Goal: Navigation & Orientation: Find specific page/section

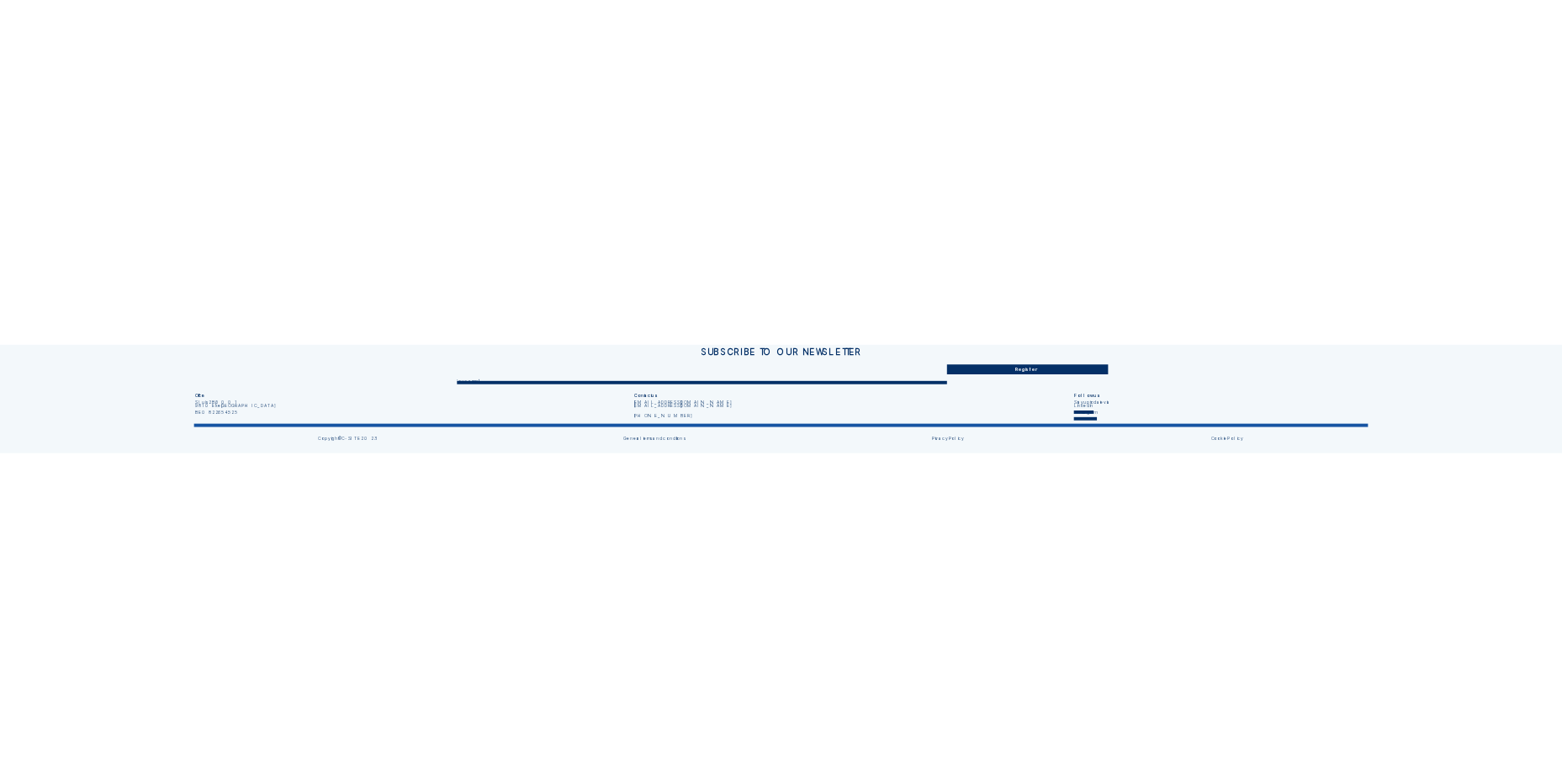
scroll to position [191, 0]
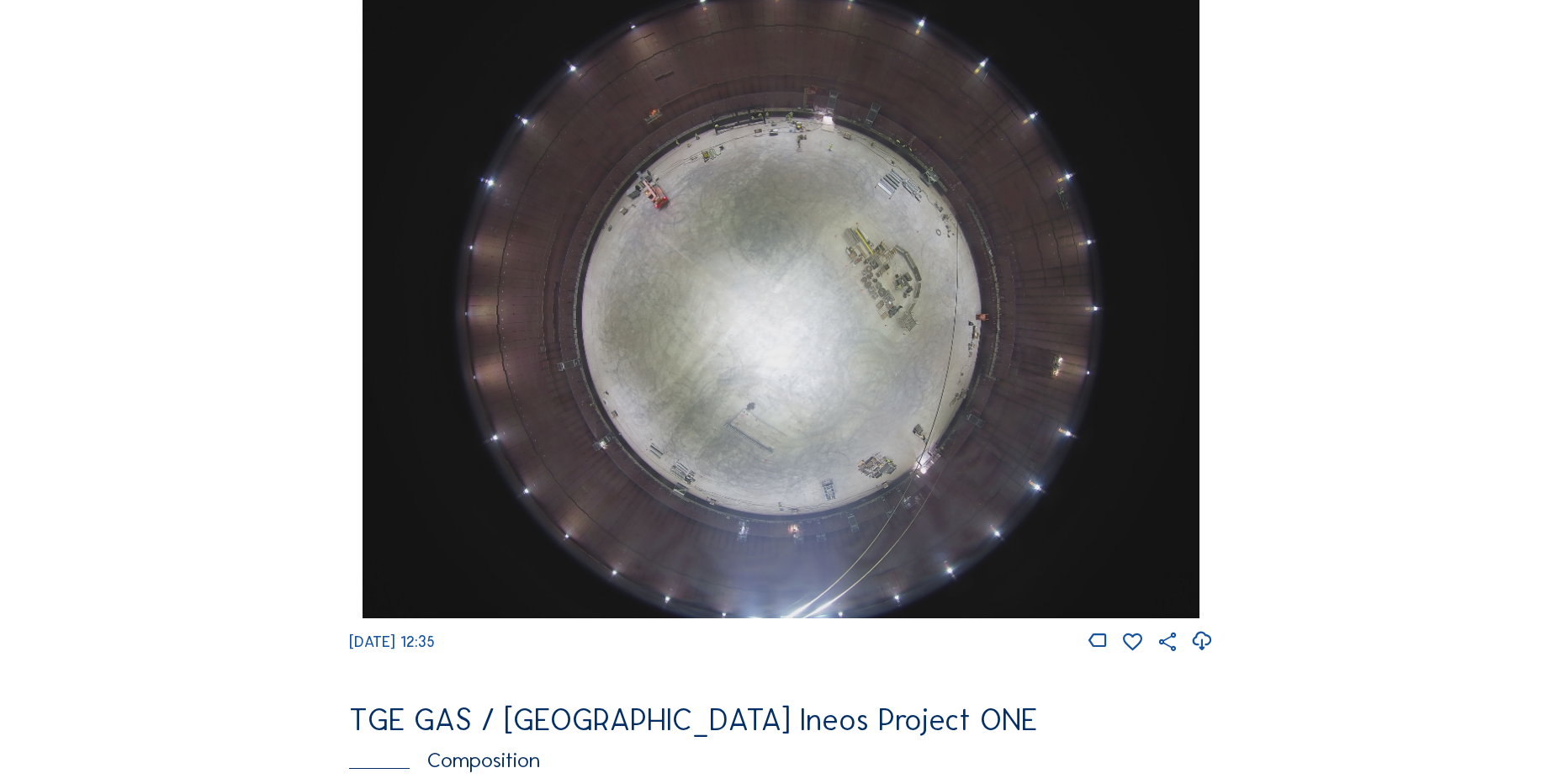
scroll to position [1598, 0]
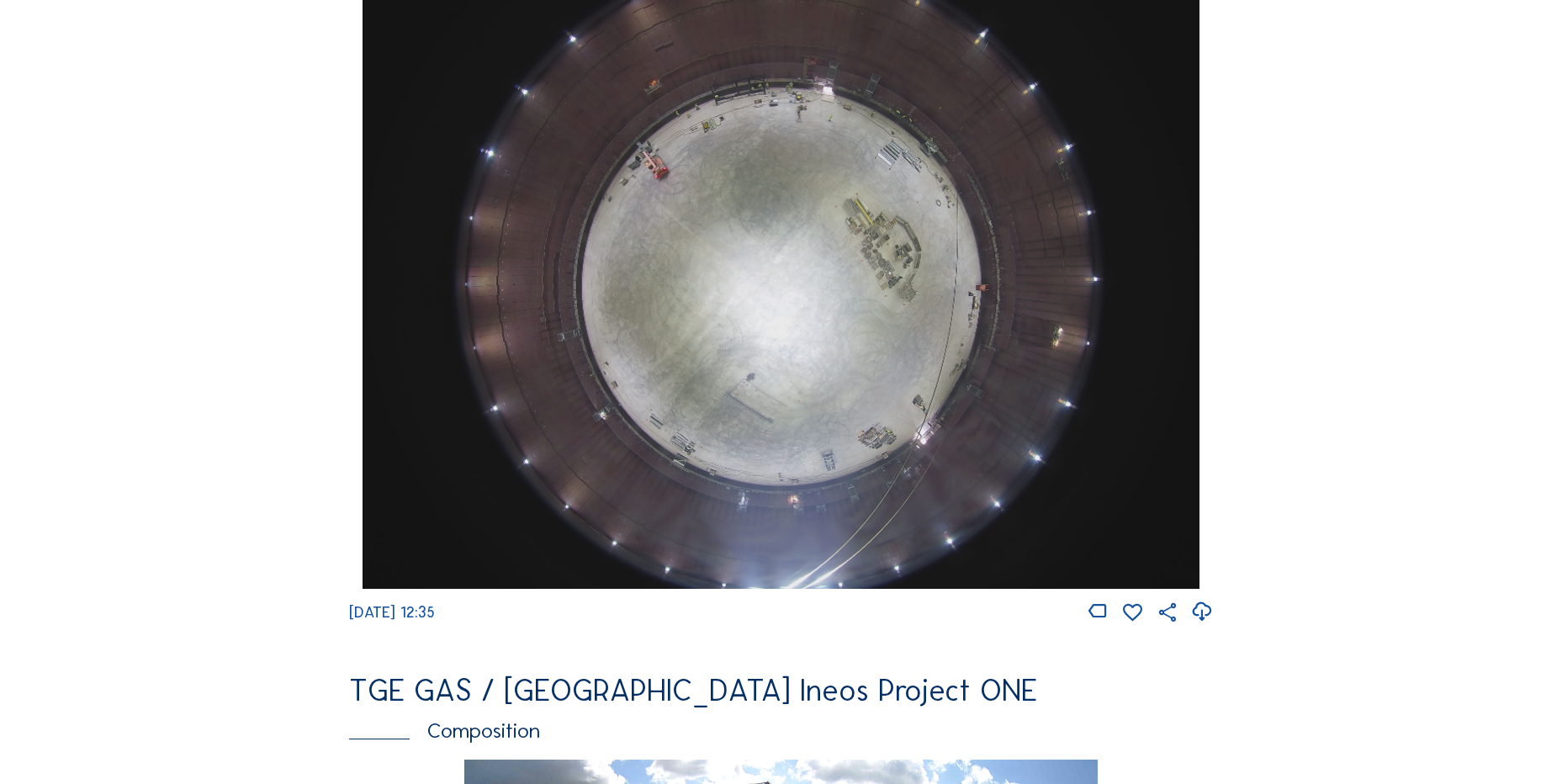
click at [1198, 620] on icon at bounding box center [1202, 611] width 23 height 28
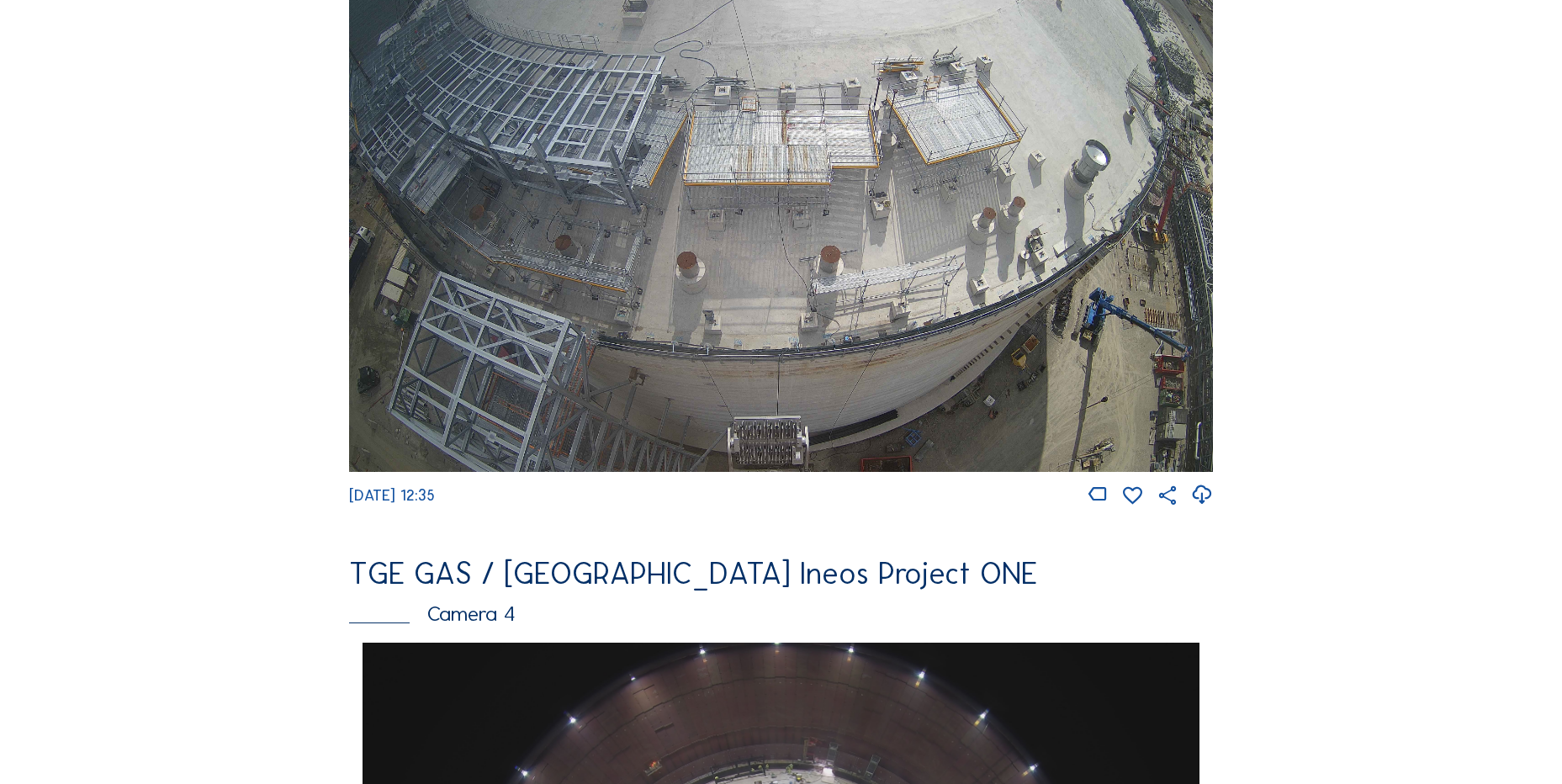
scroll to position [672, 0]
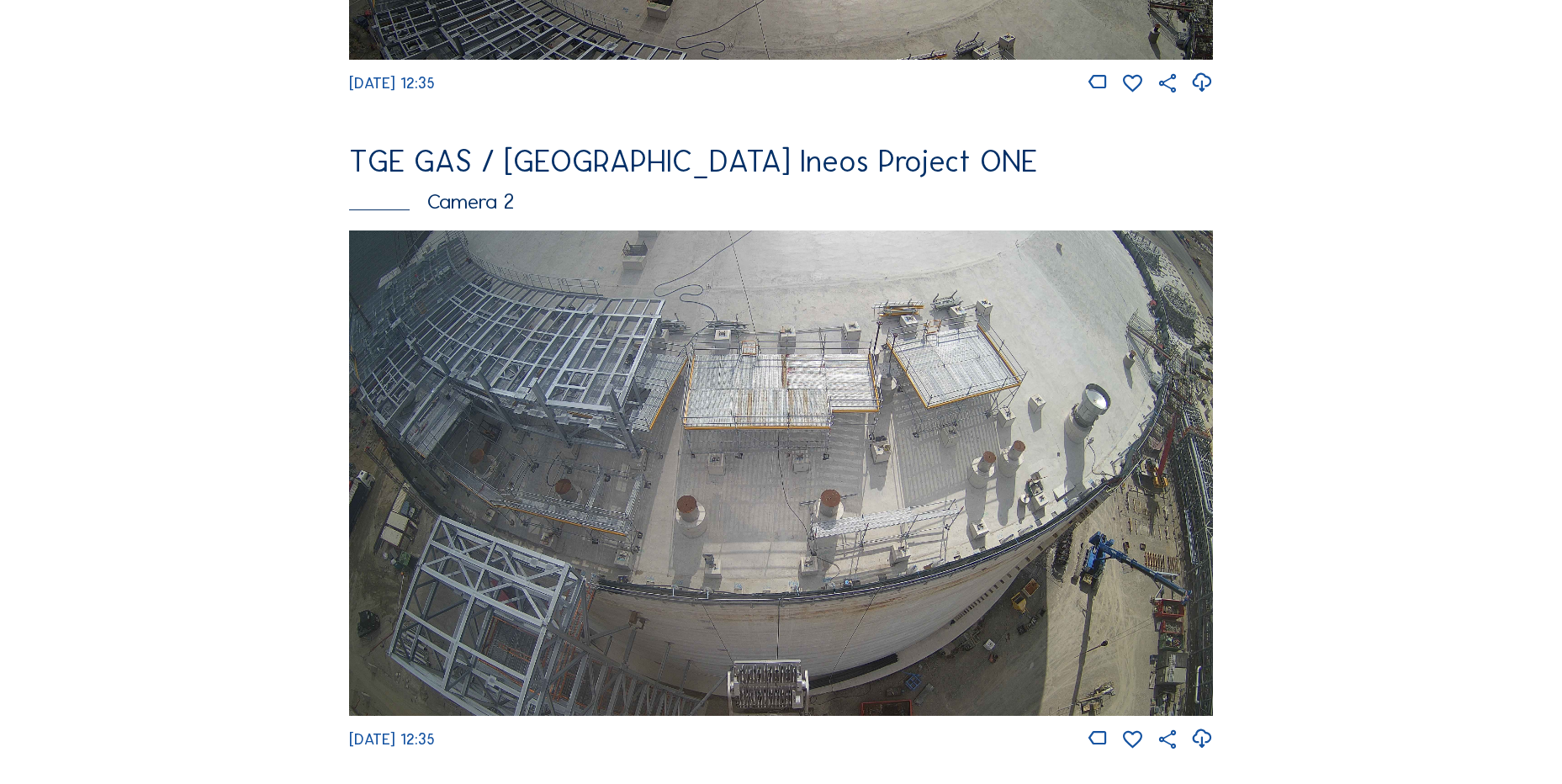
click at [1207, 743] on icon at bounding box center [1202, 739] width 23 height 28
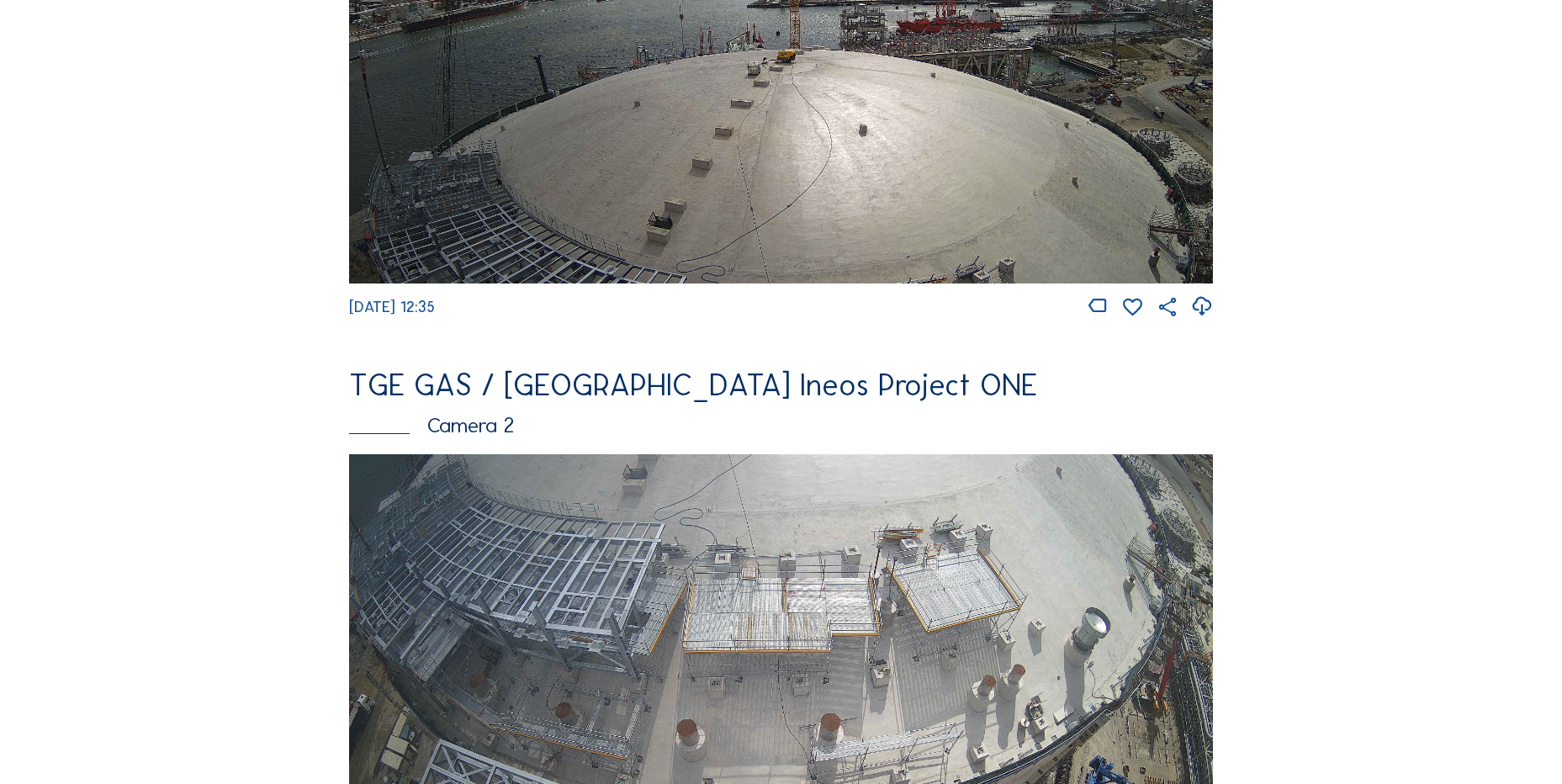
scroll to position [252, 0]
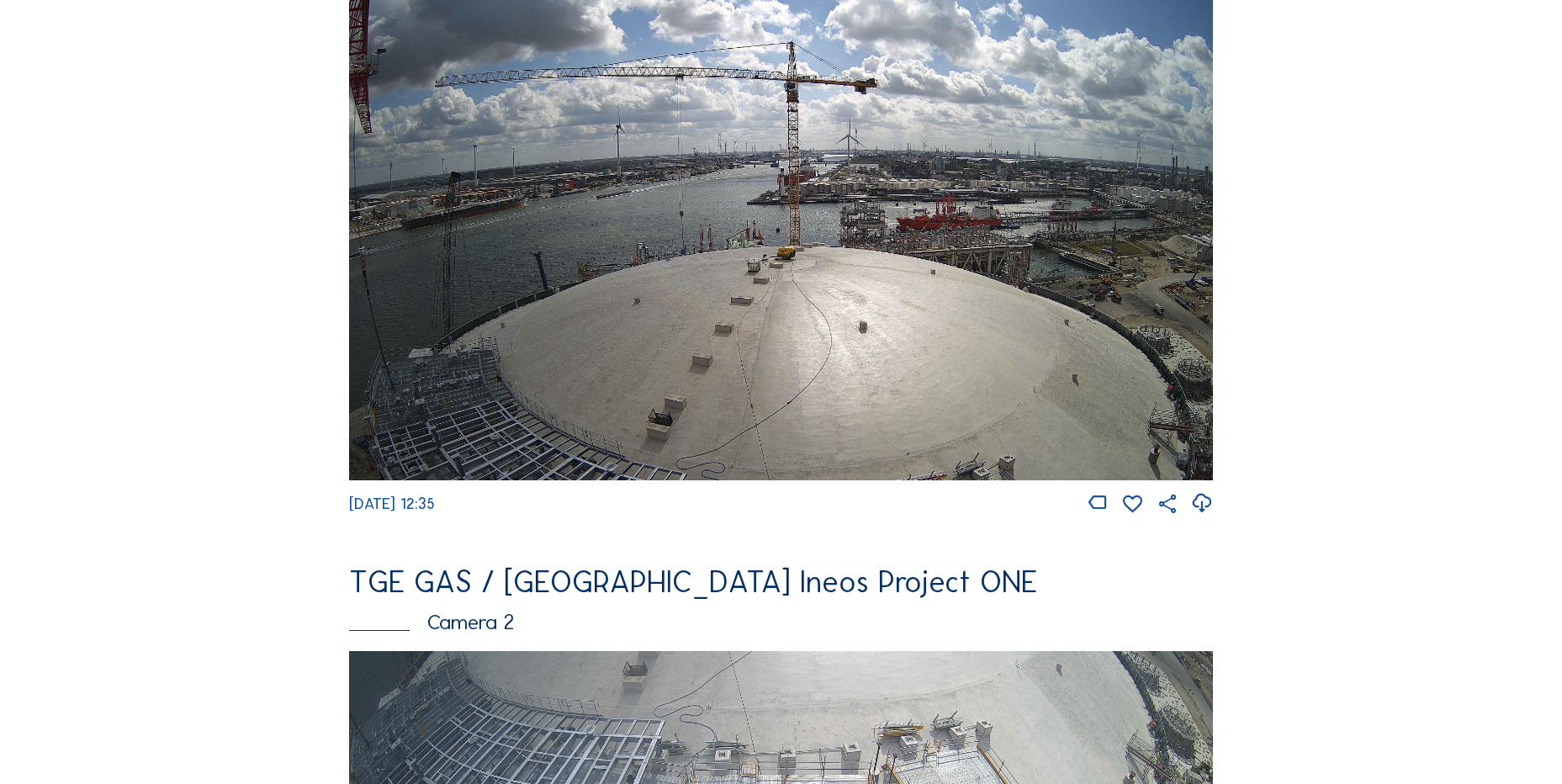
drag, startPoint x: 1199, startPoint y: 513, endPoint x: 1170, endPoint y: 522, distance: 30.4
click at [1198, 513] on icon at bounding box center [1202, 503] width 23 height 28
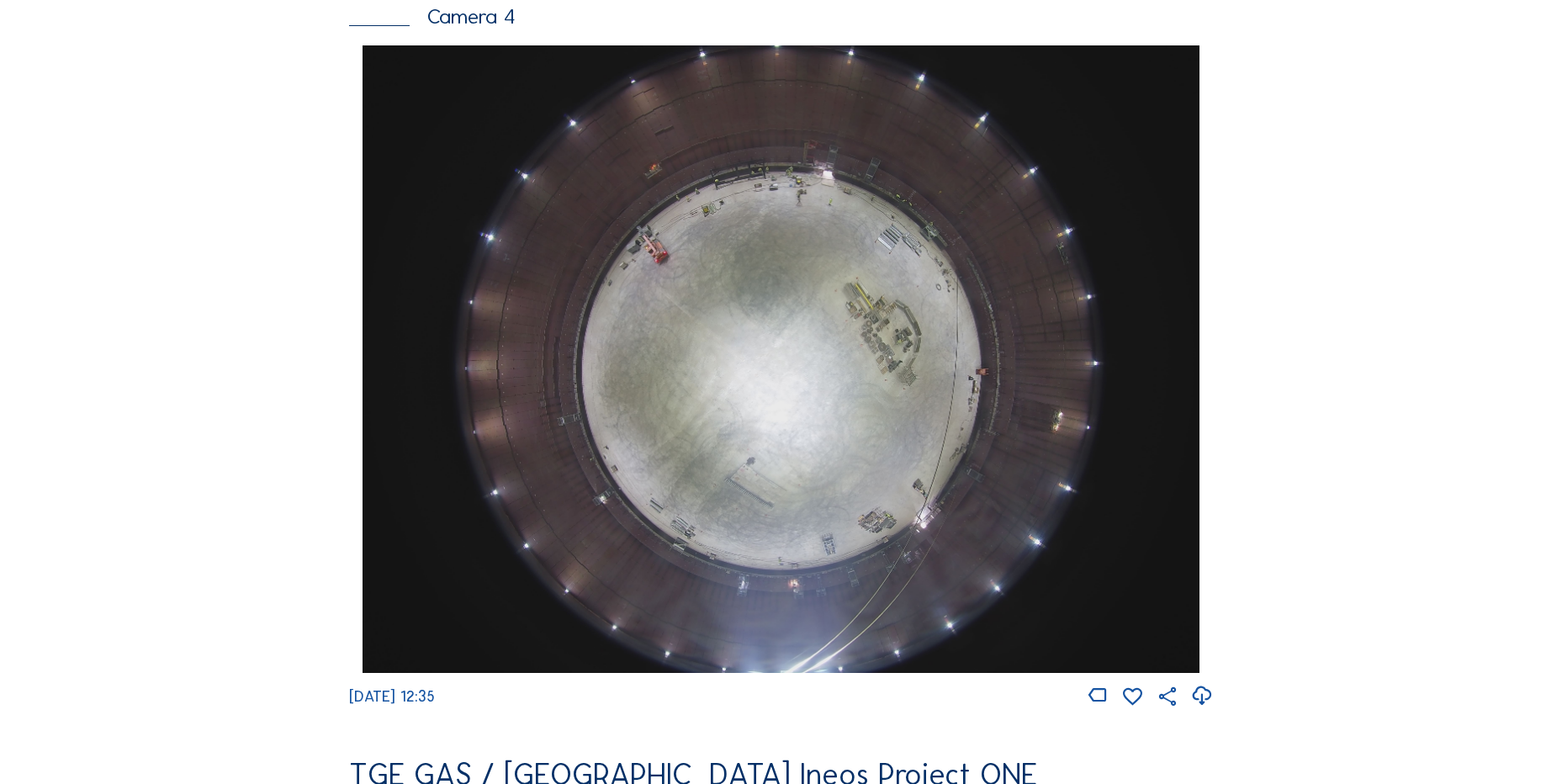
scroll to position [1009, 0]
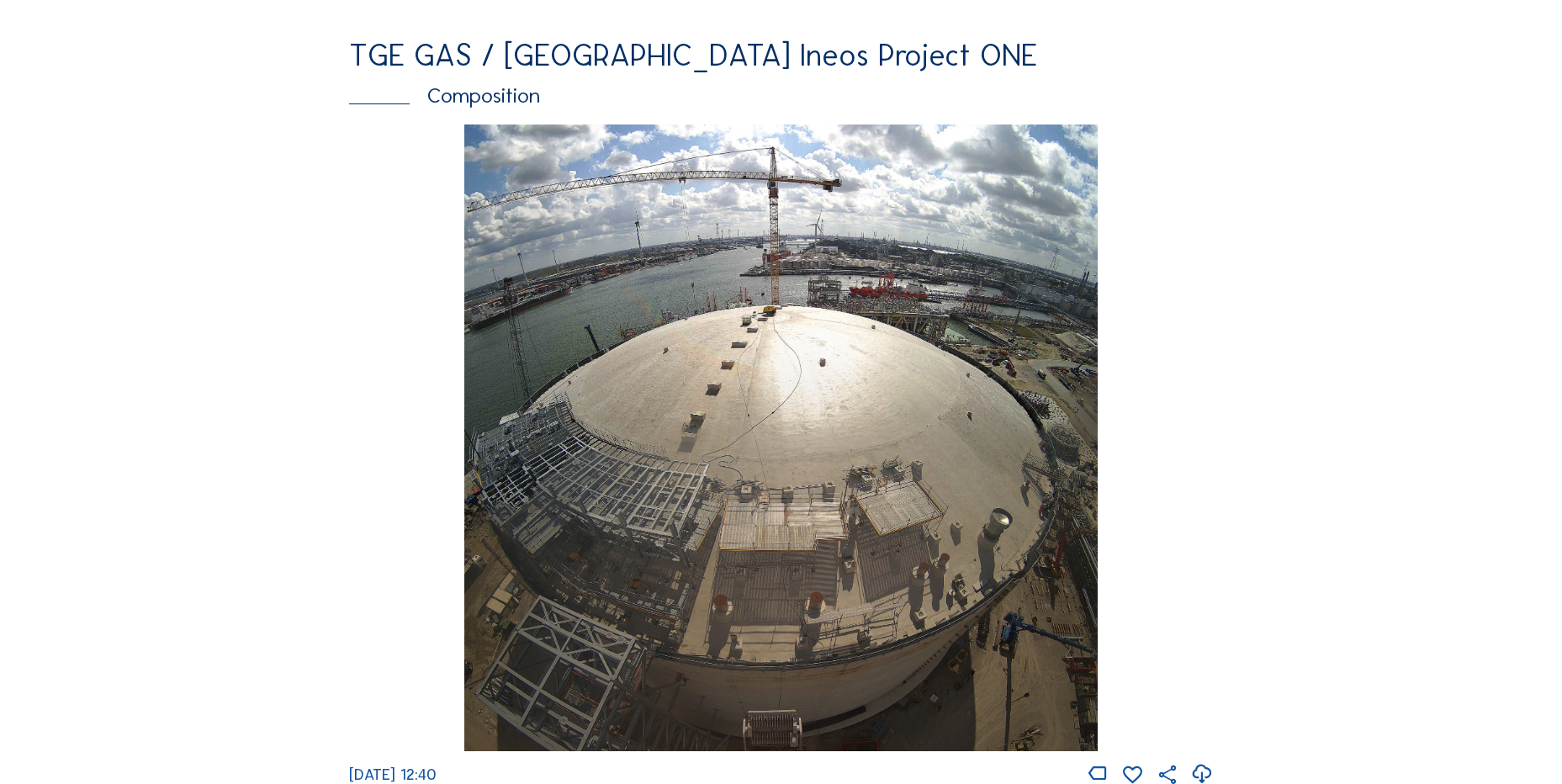
scroll to position [2354, 0]
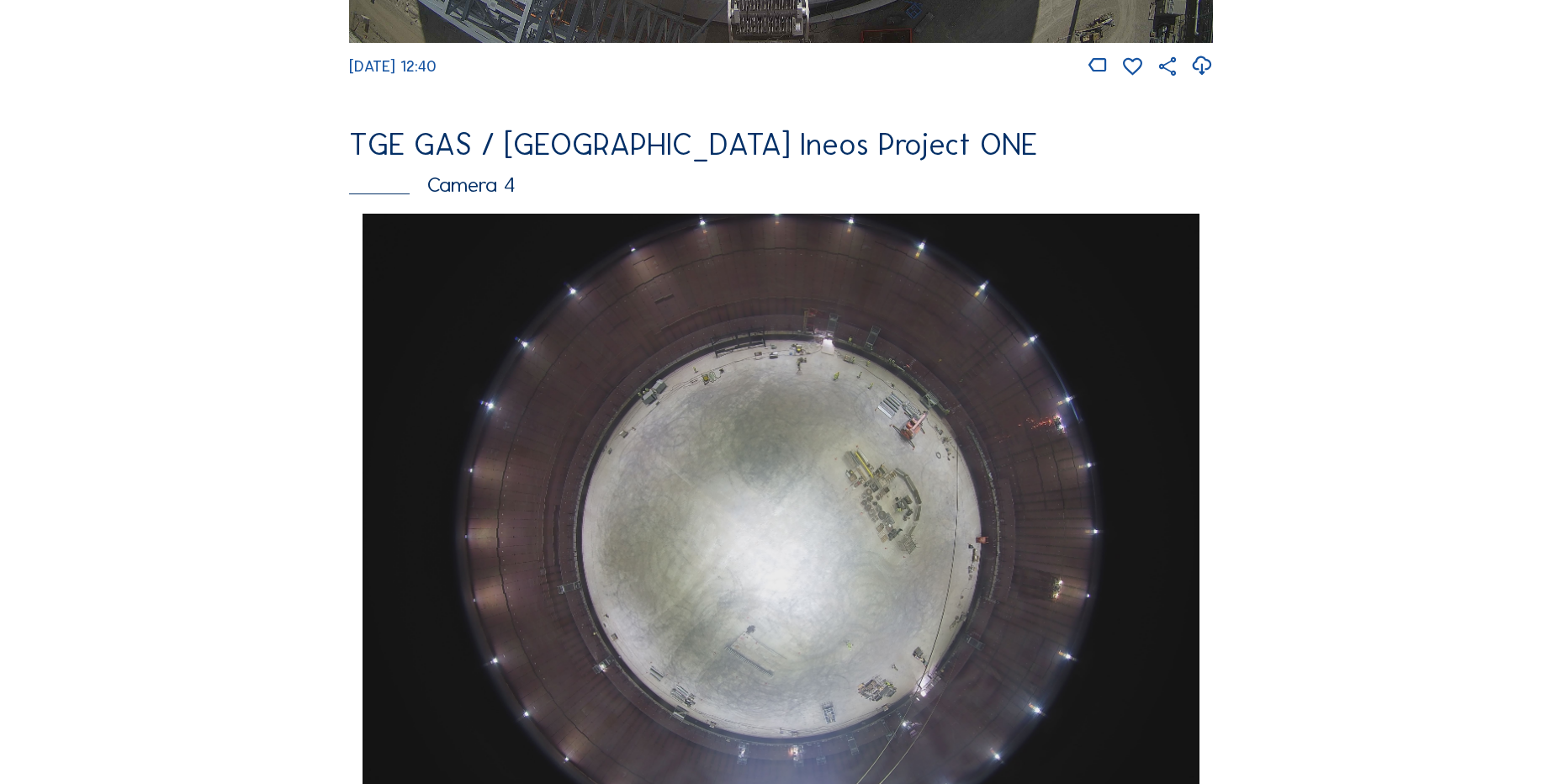
scroll to position [1513, 0]
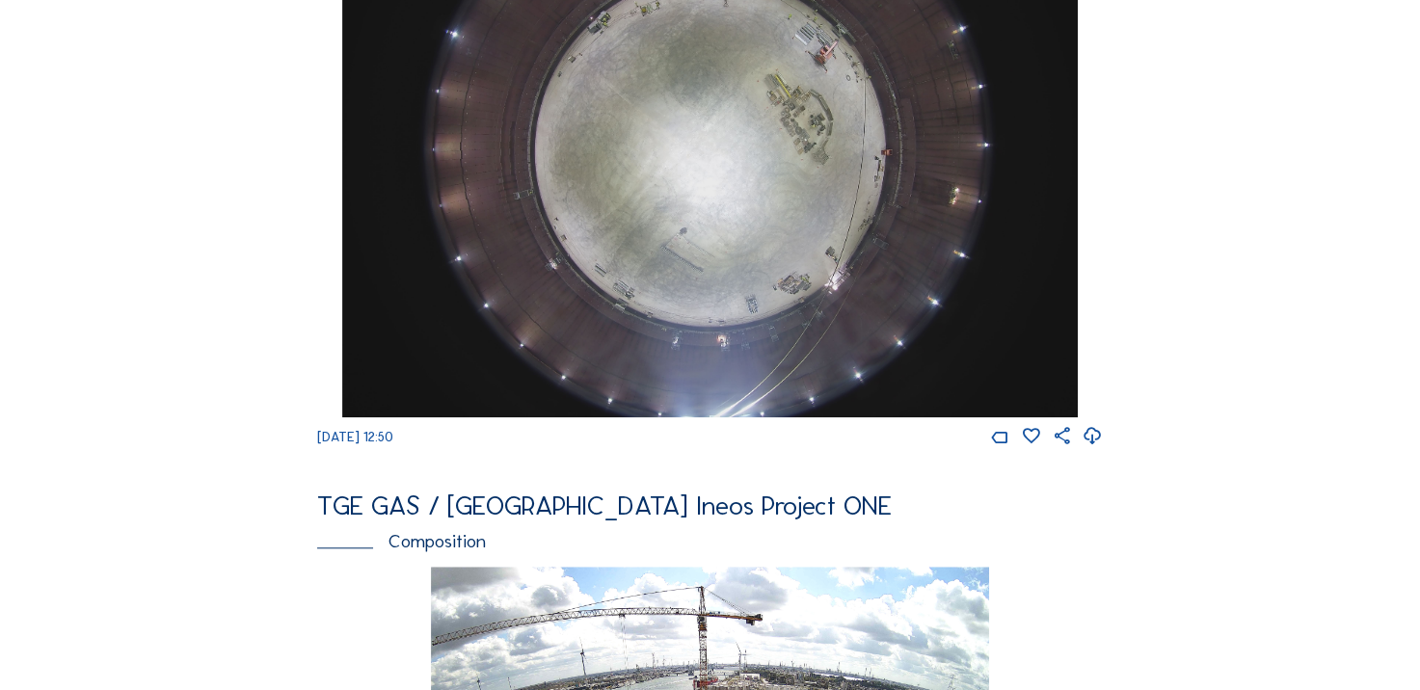
scroll to position [1350, 0]
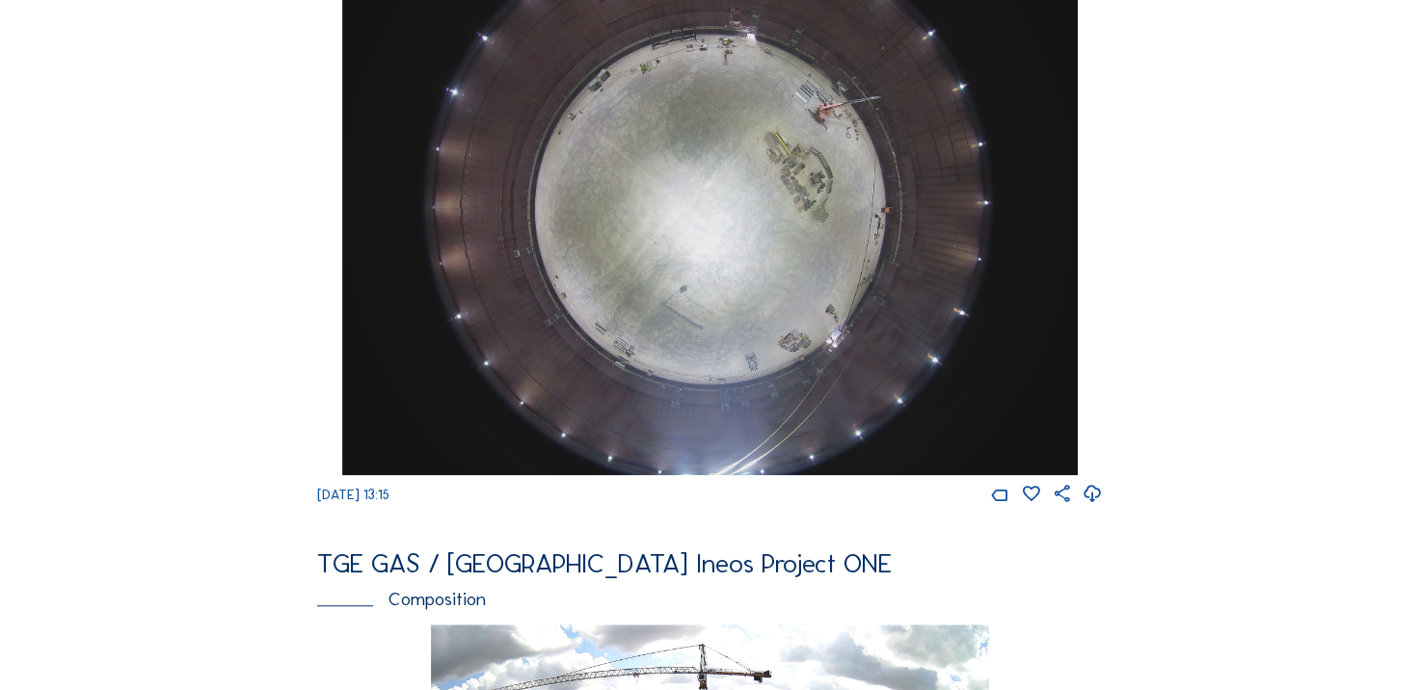
scroll to position [1446, 0]
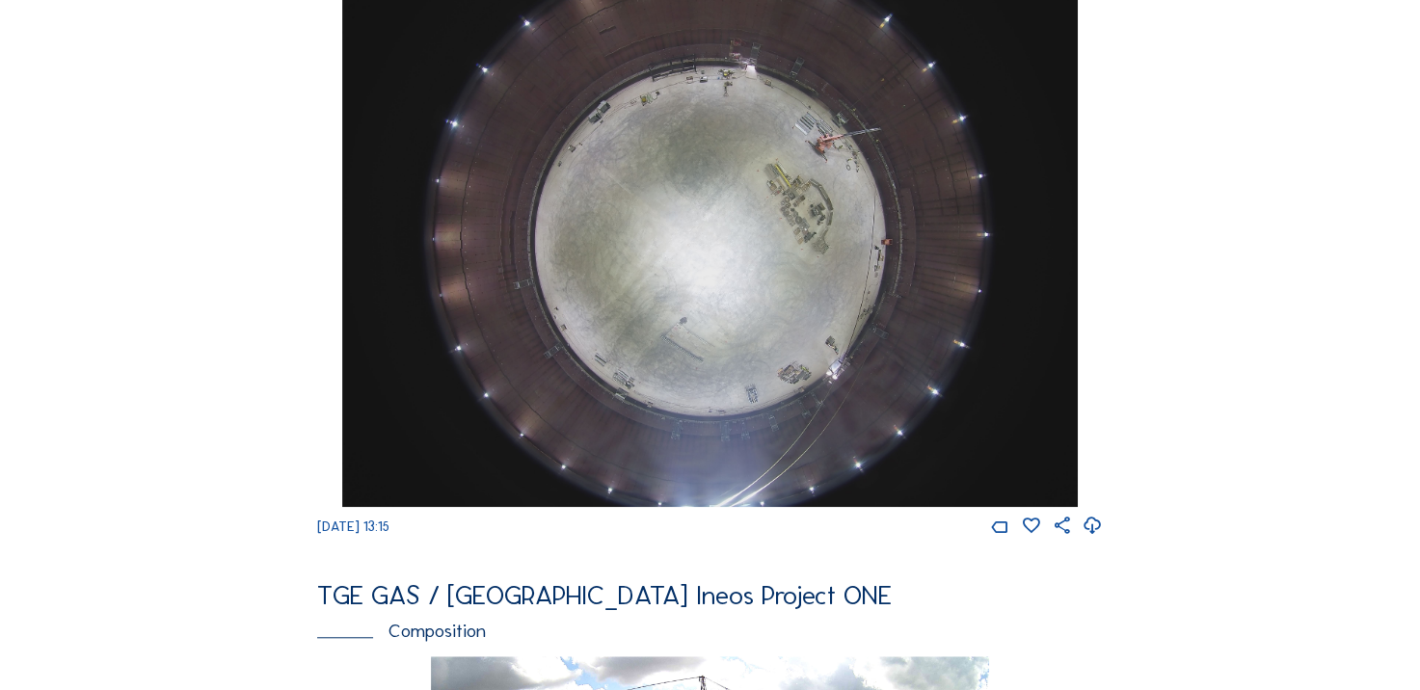
click at [1103, 539] on icon at bounding box center [1093, 526] width 20 height 25
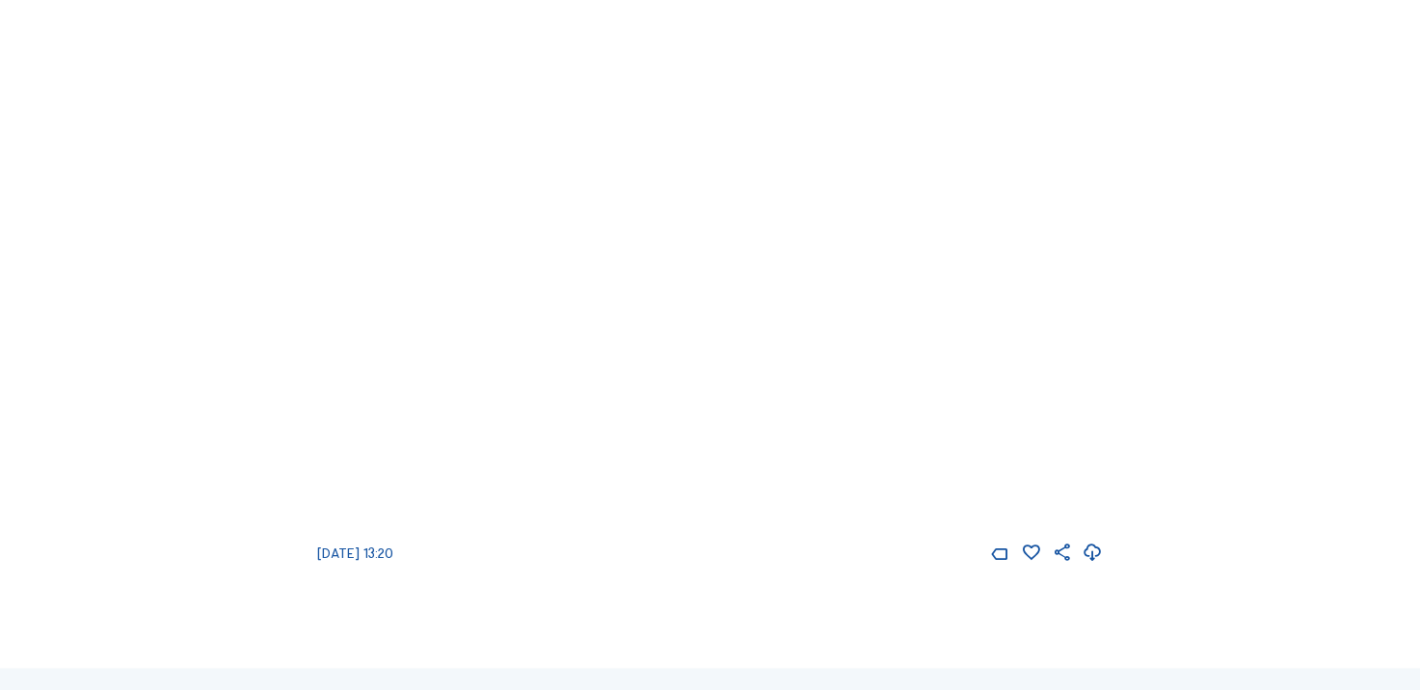
scroll to position [2314, 0]
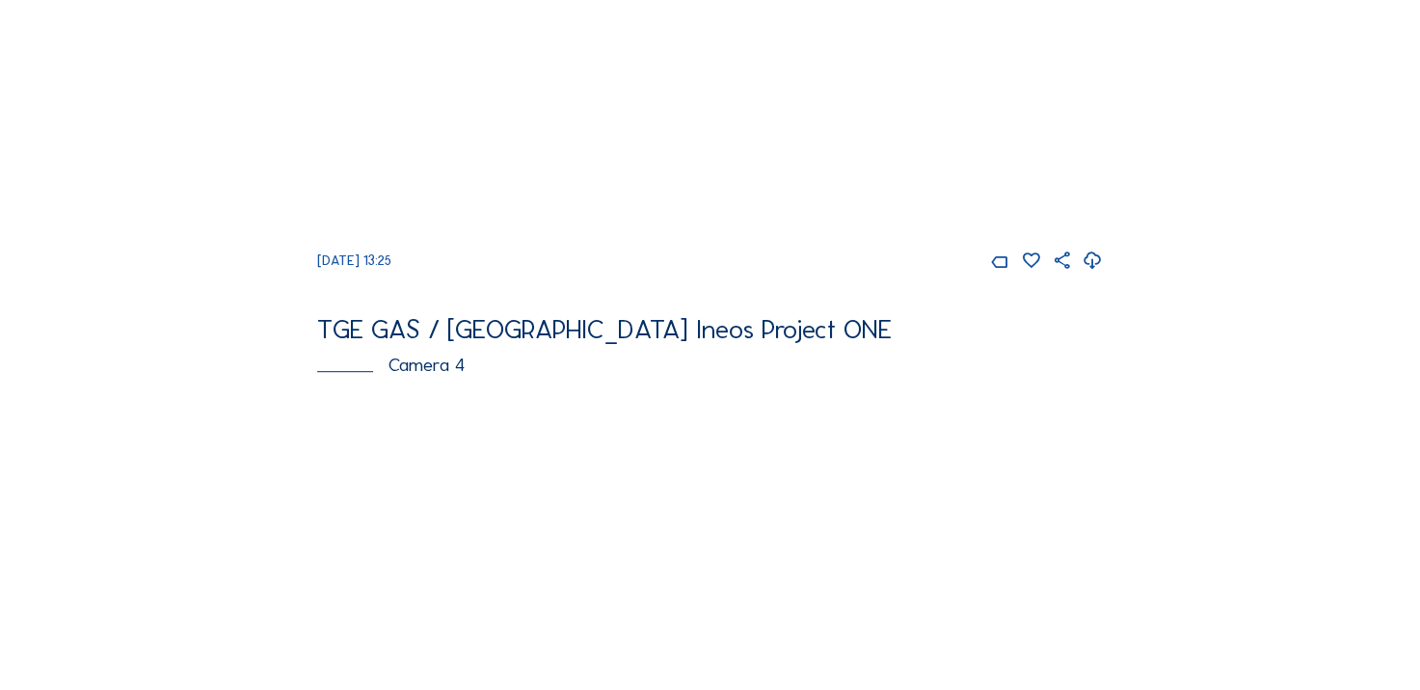
scroll to position [771, 0]
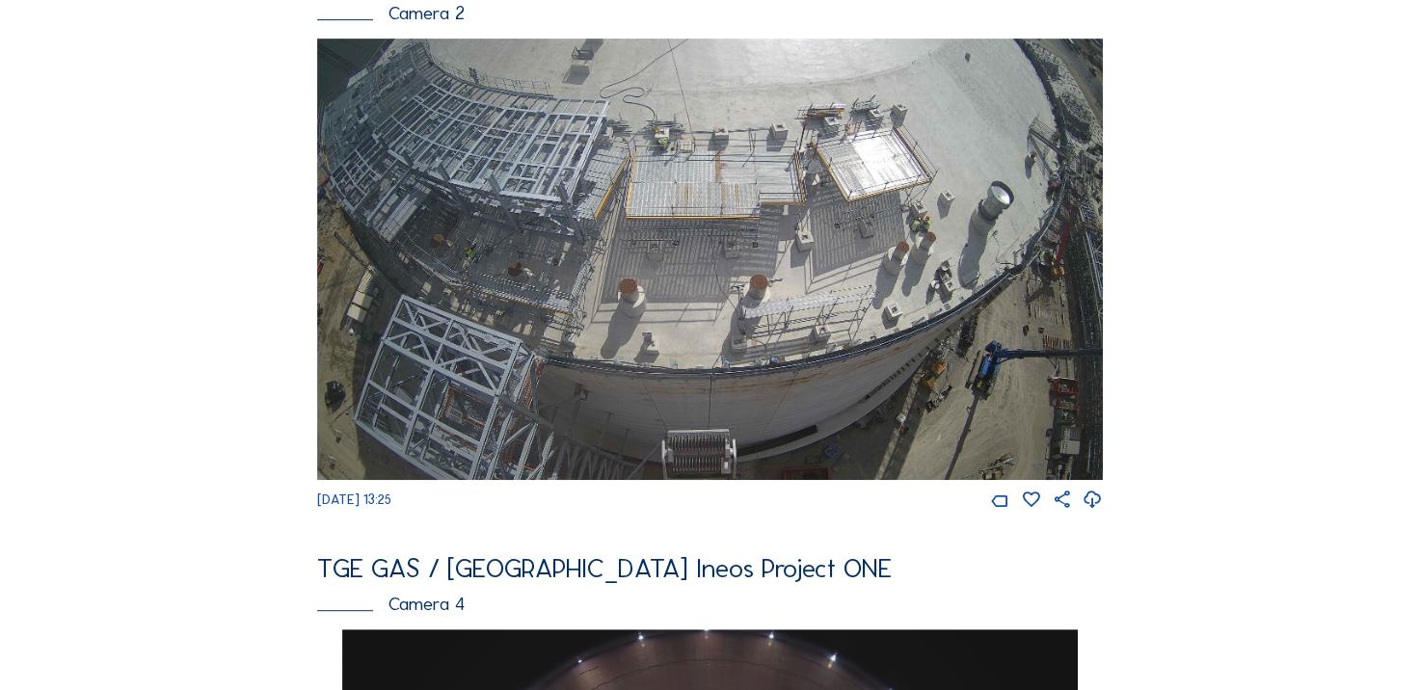
click at [1095, 513] on icon at bounding box center [1093, 500] width 20 height 25
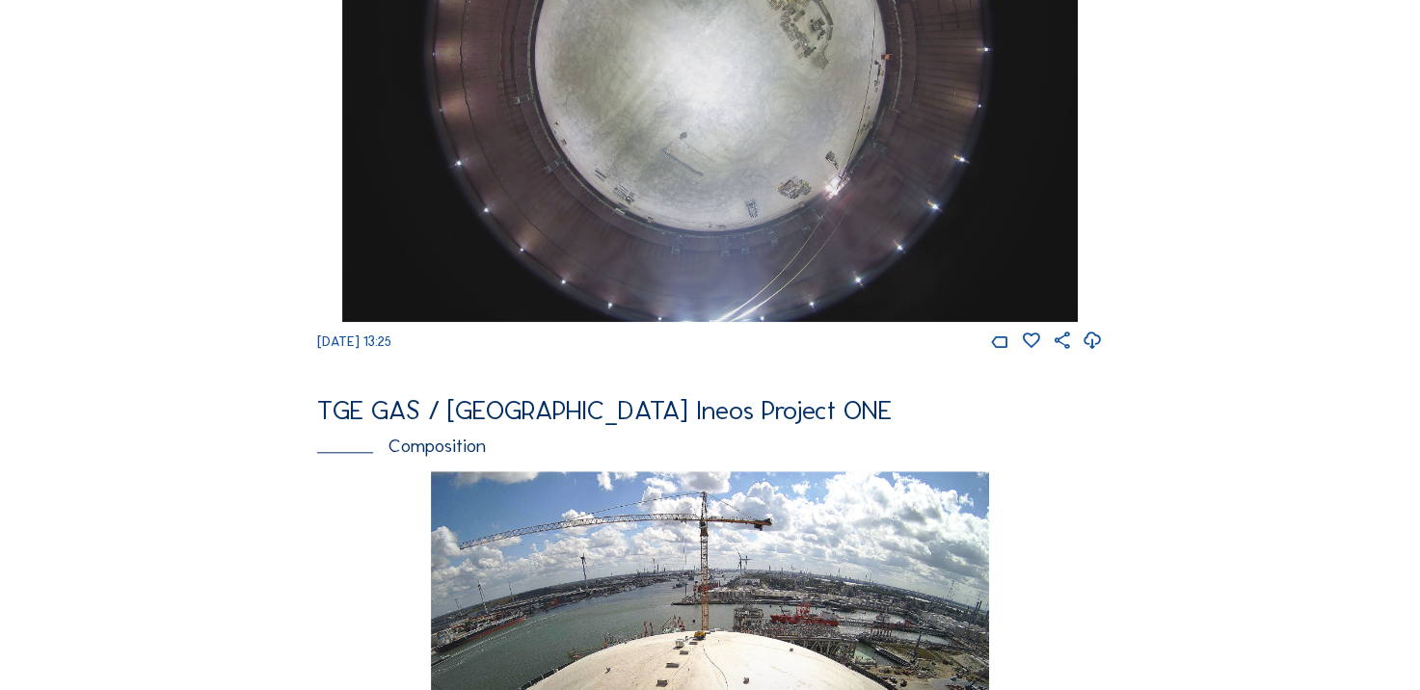
scroll to position [1639, 0]
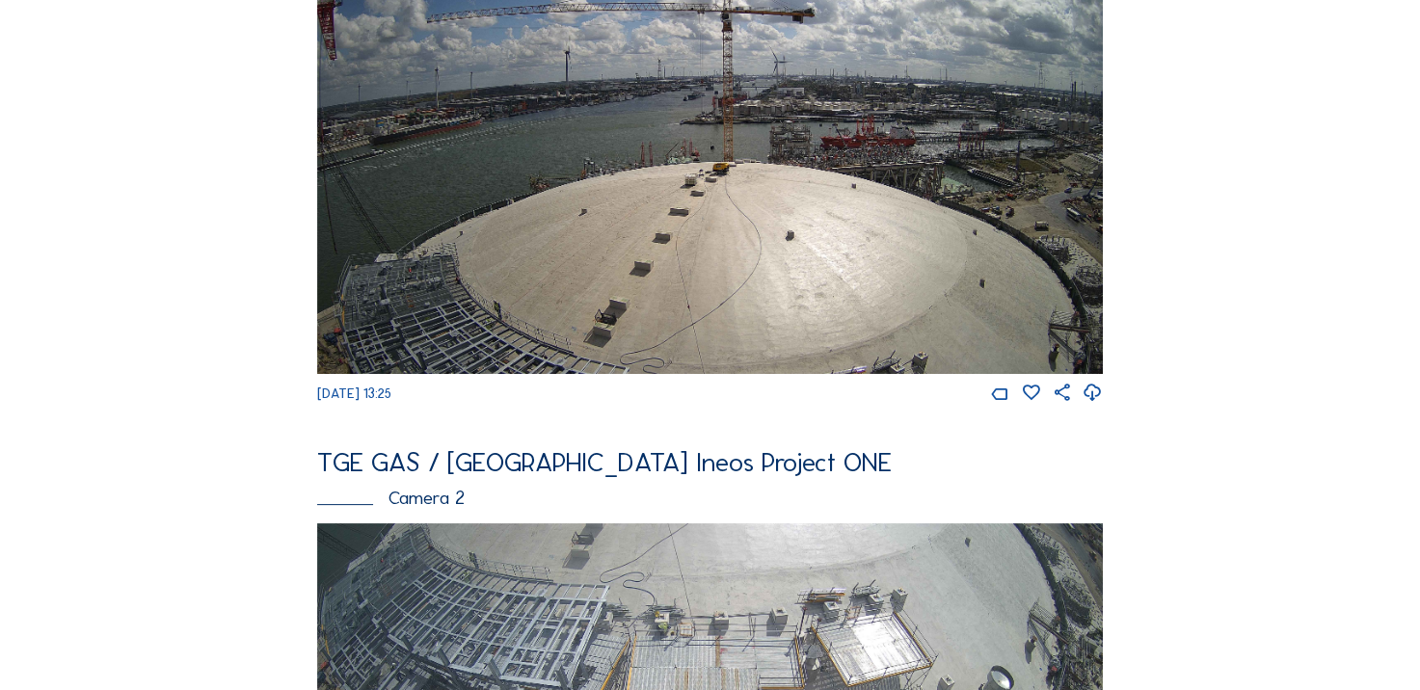
scroll to position [289, 0]
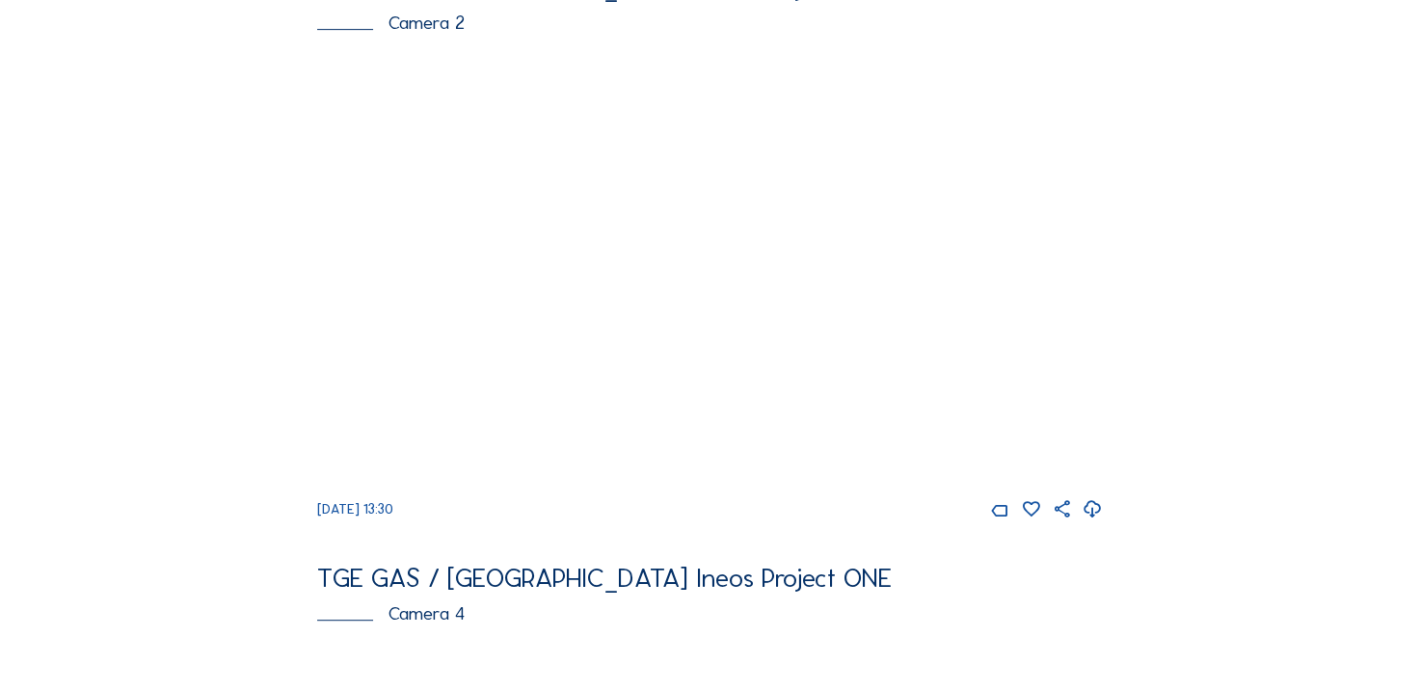
scroll to position [764, 0]
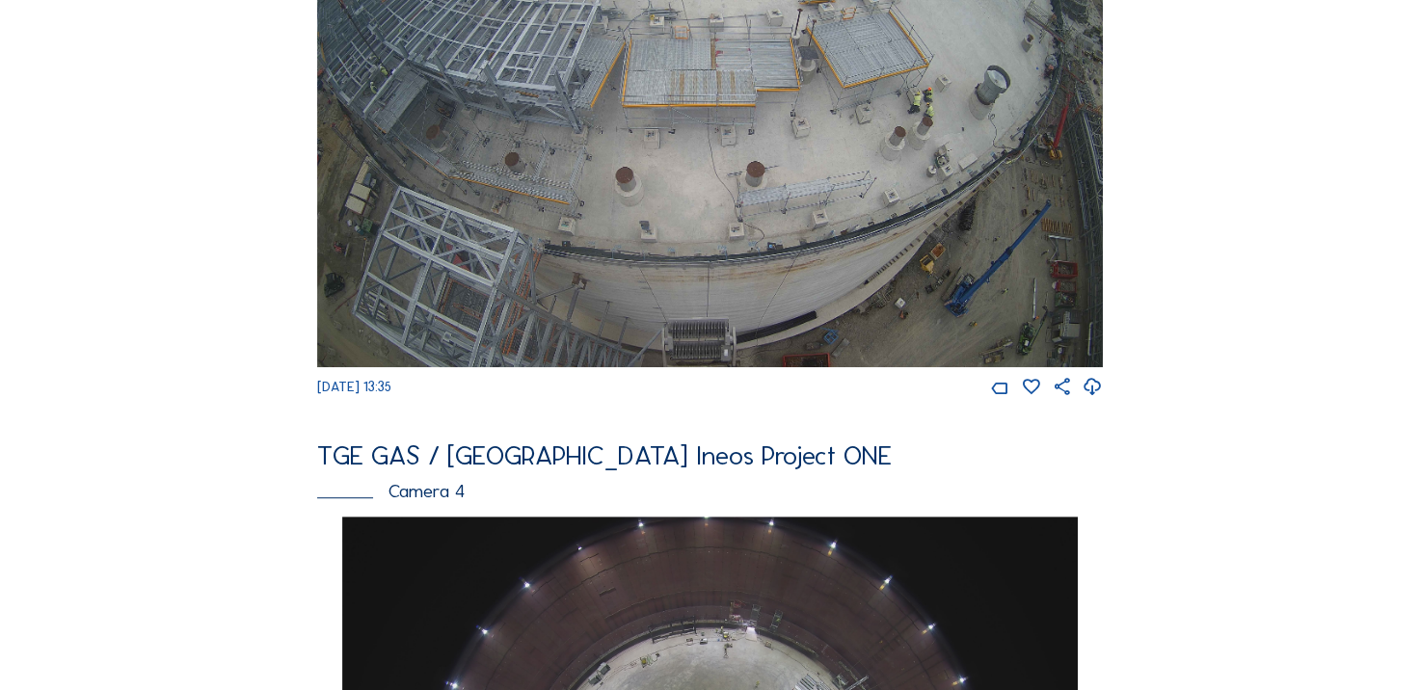
scroll to position [675, 0]
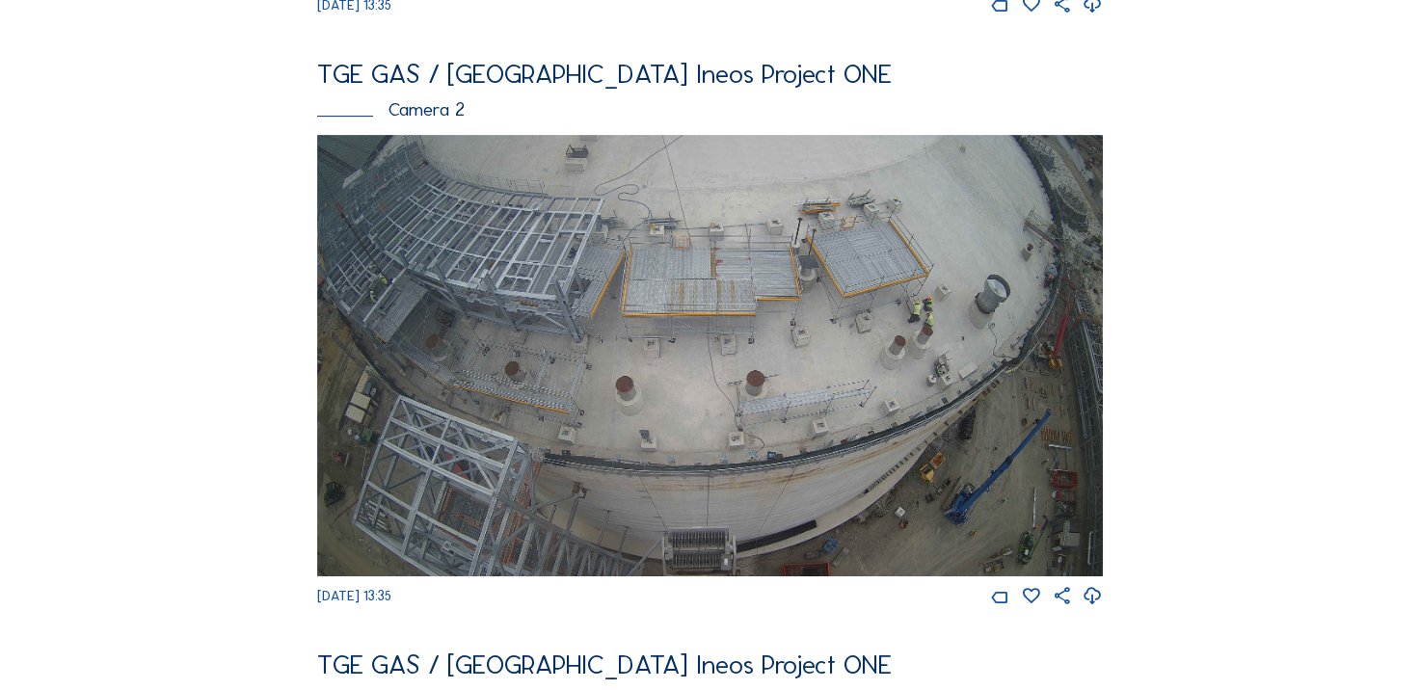
click at [1090, 609] on icon at bounding box center [1093, 596] width 20 height 25
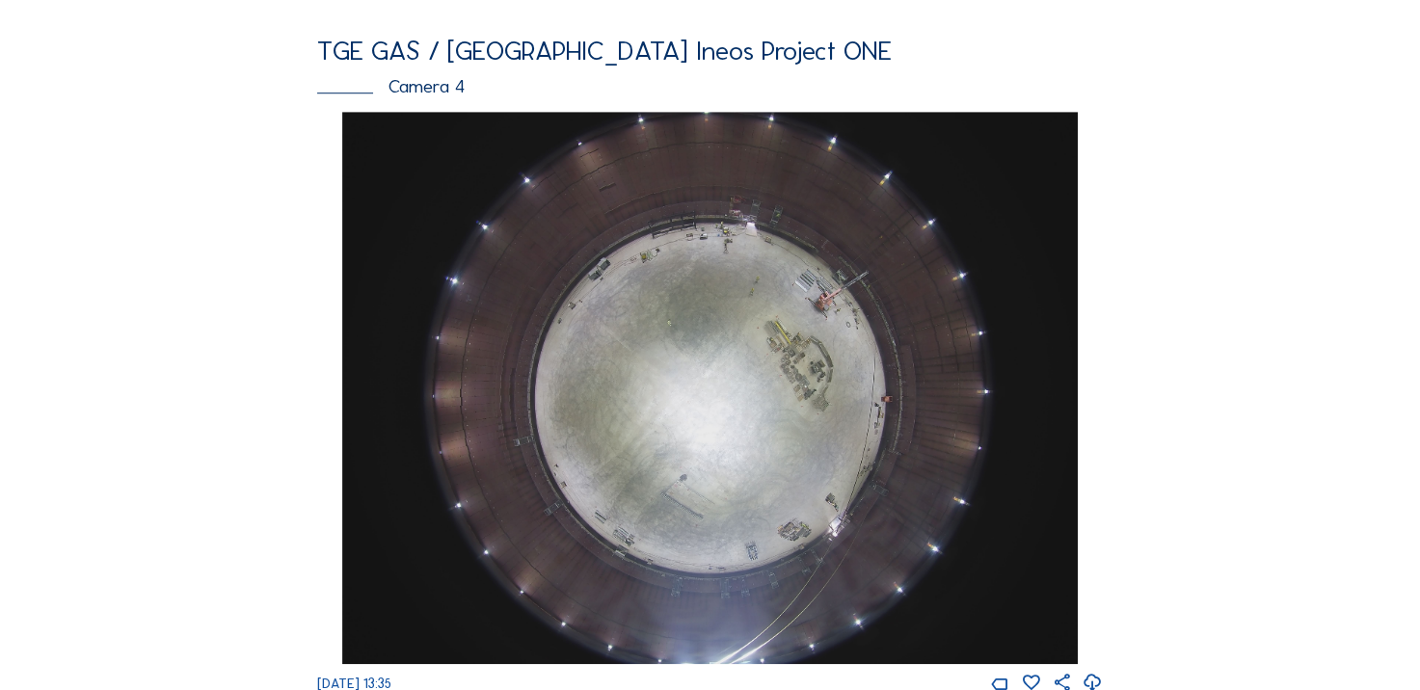
scroll to position [1446, 0]
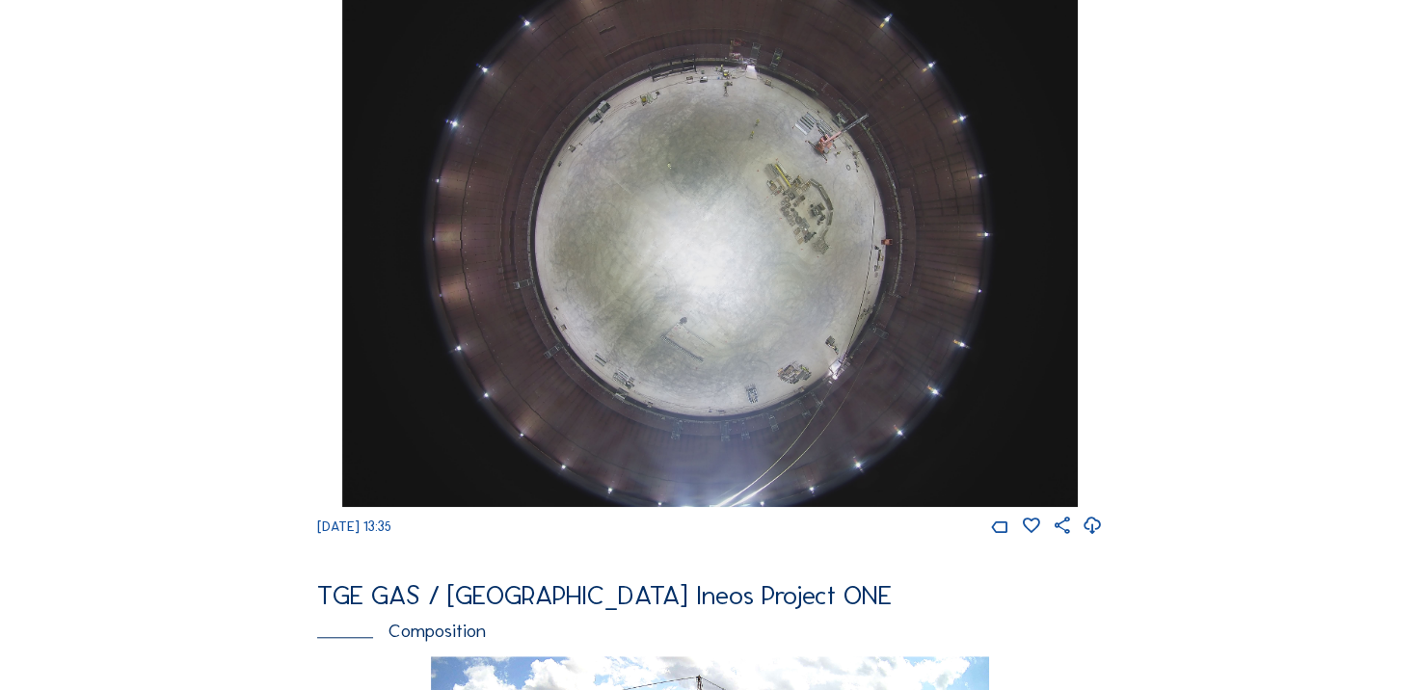
click at [131, 286] on div "Cameras Timelapses My C-Site Feed Photo Show Map Search Fullscreen TGE GAS / An…" at bounding box center [710, 221] width 1420 height 3335
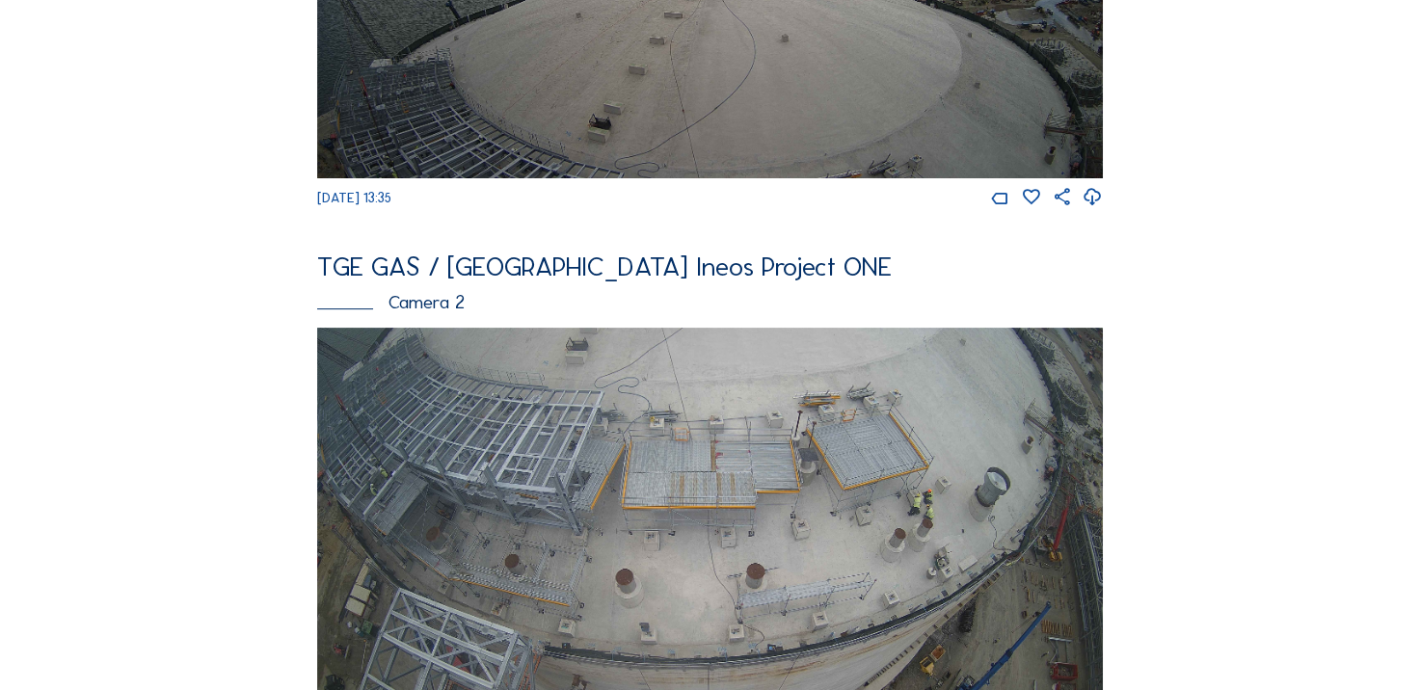
scroll to position [964, 0]
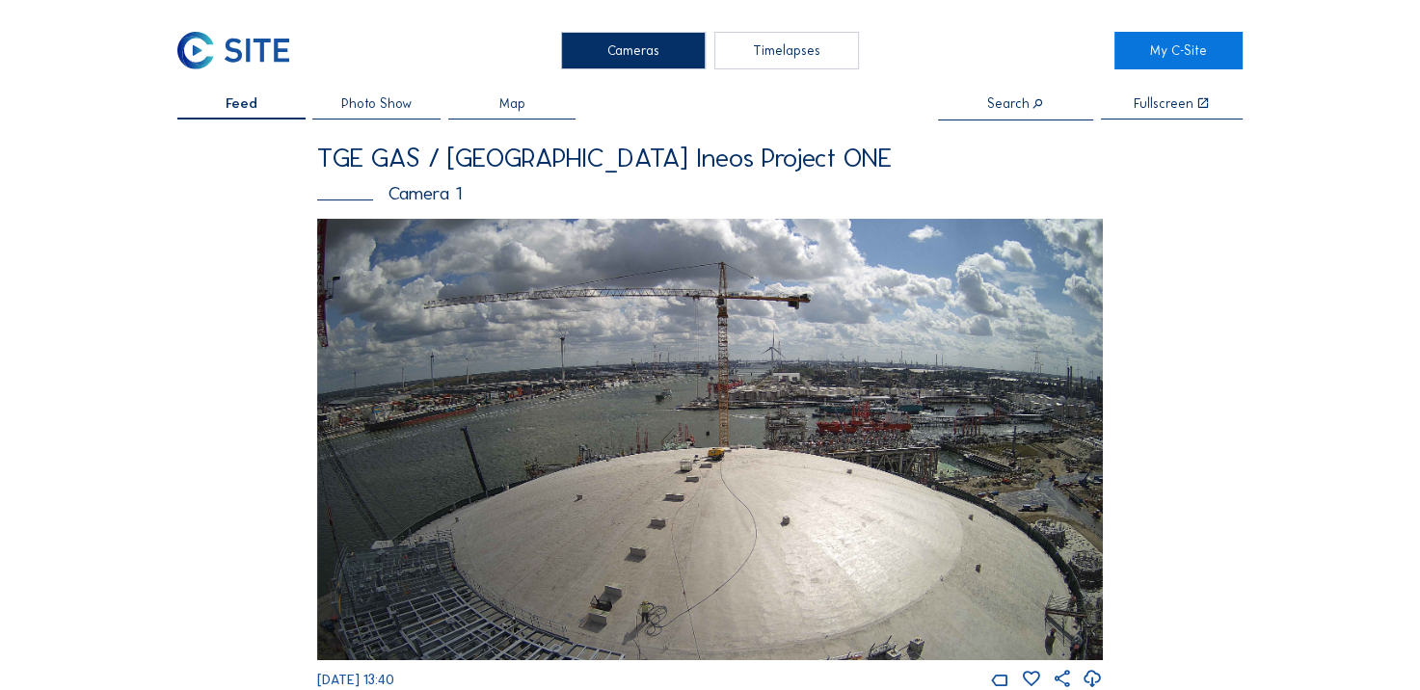
click at [980, 301] on img at bounding box center [710, 440] width 786 height 442
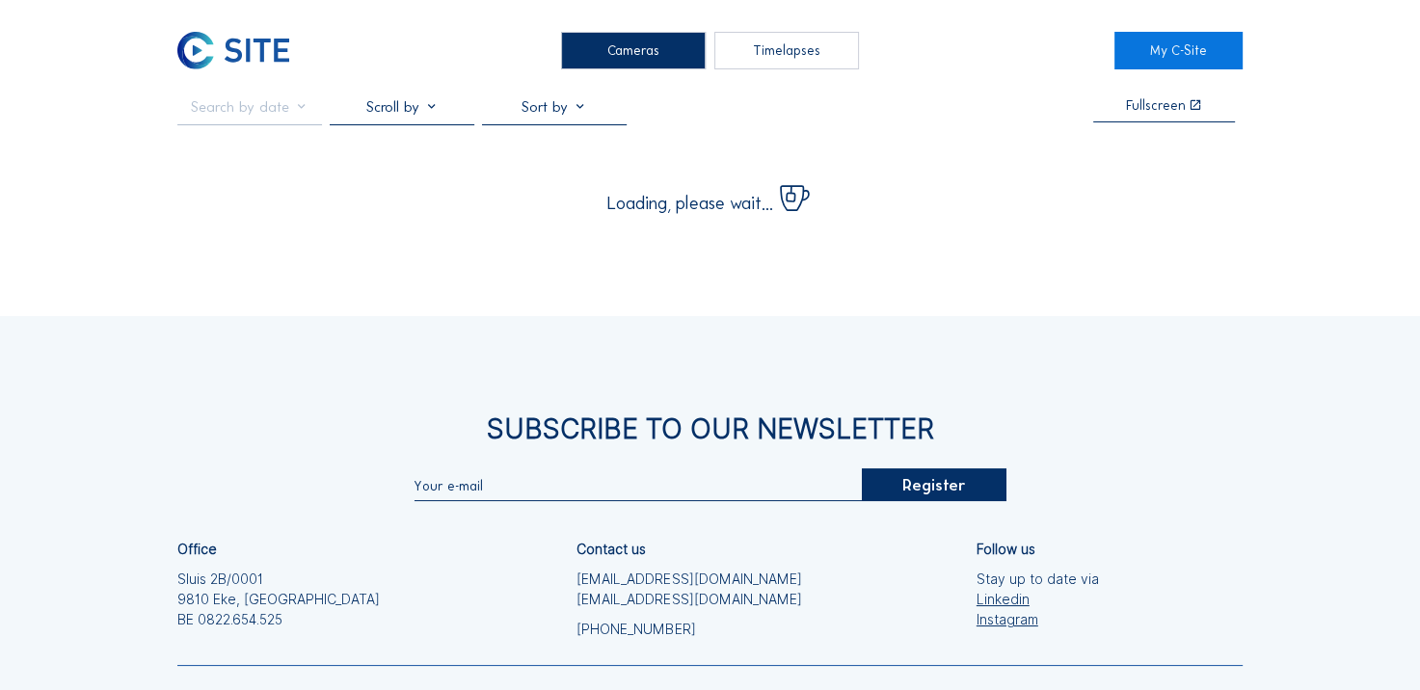
click at [226, 63] on img at bounding box center [233, 51] width 112 height 38
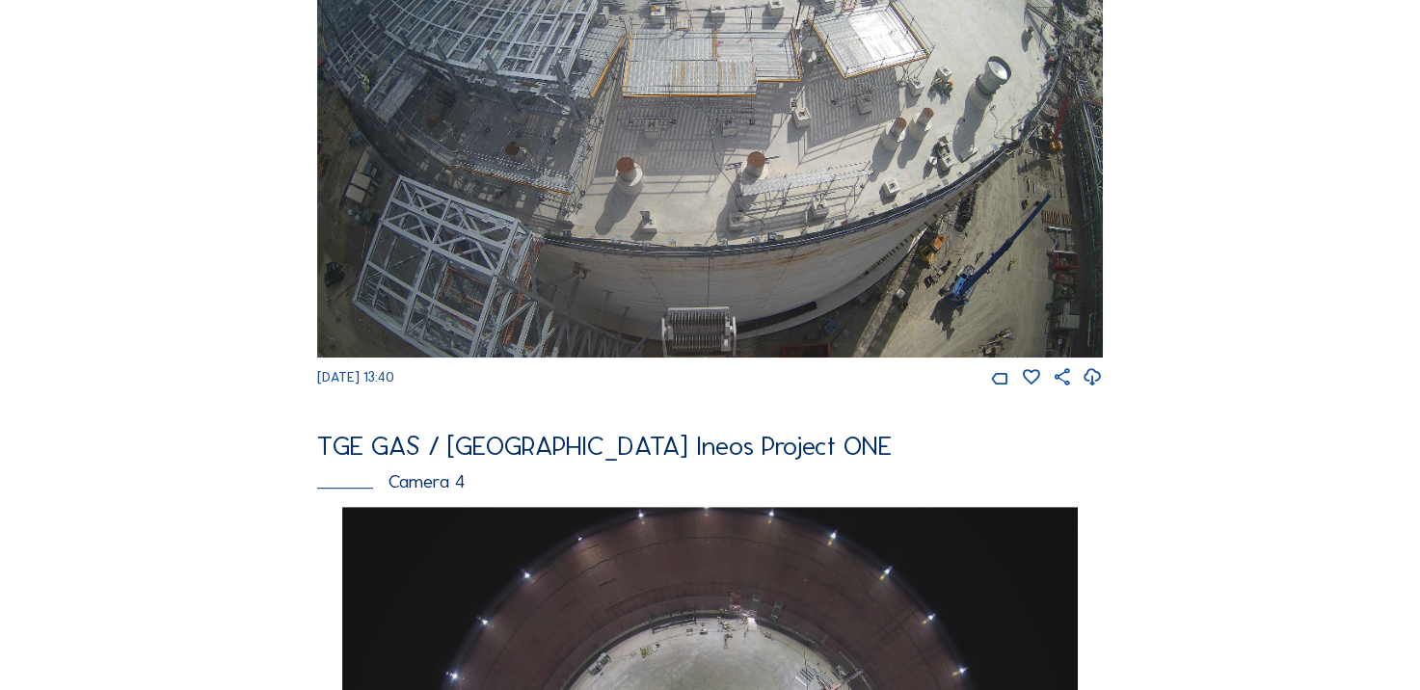
scroll to position [964, 0]
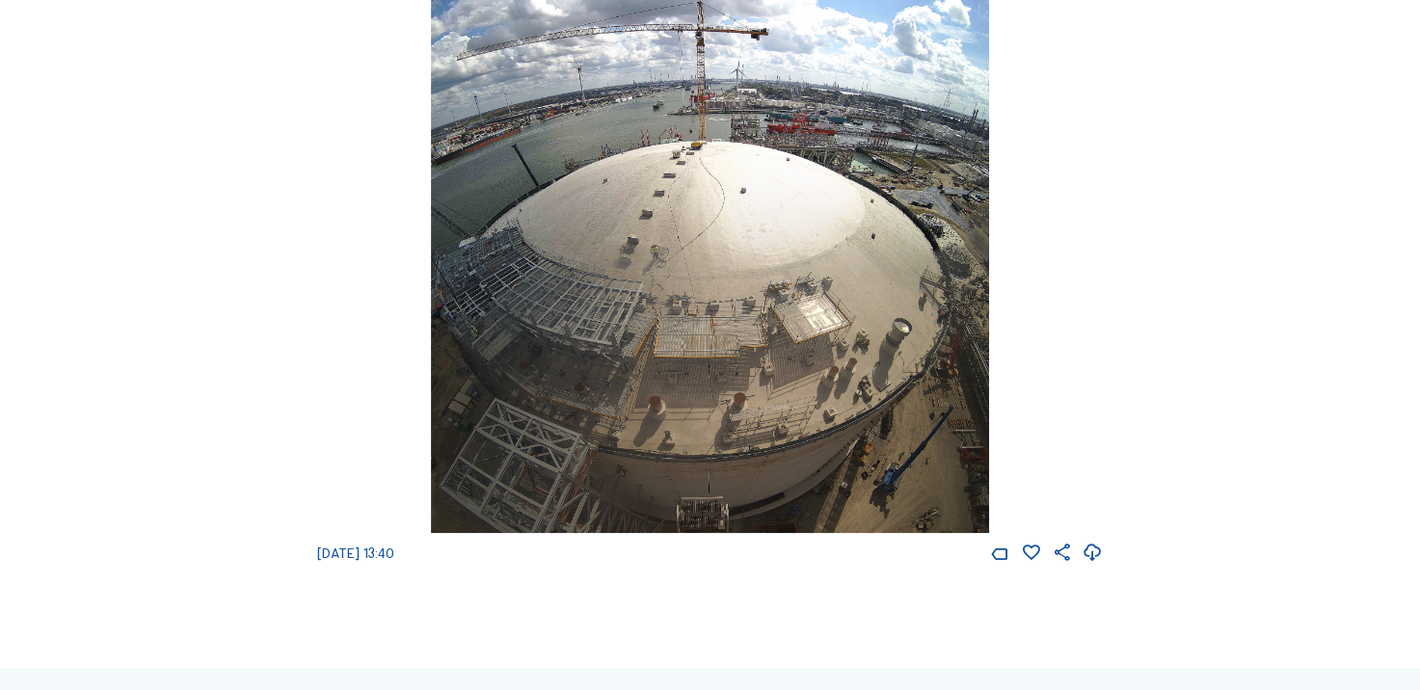
scroll to position [2314, 0]
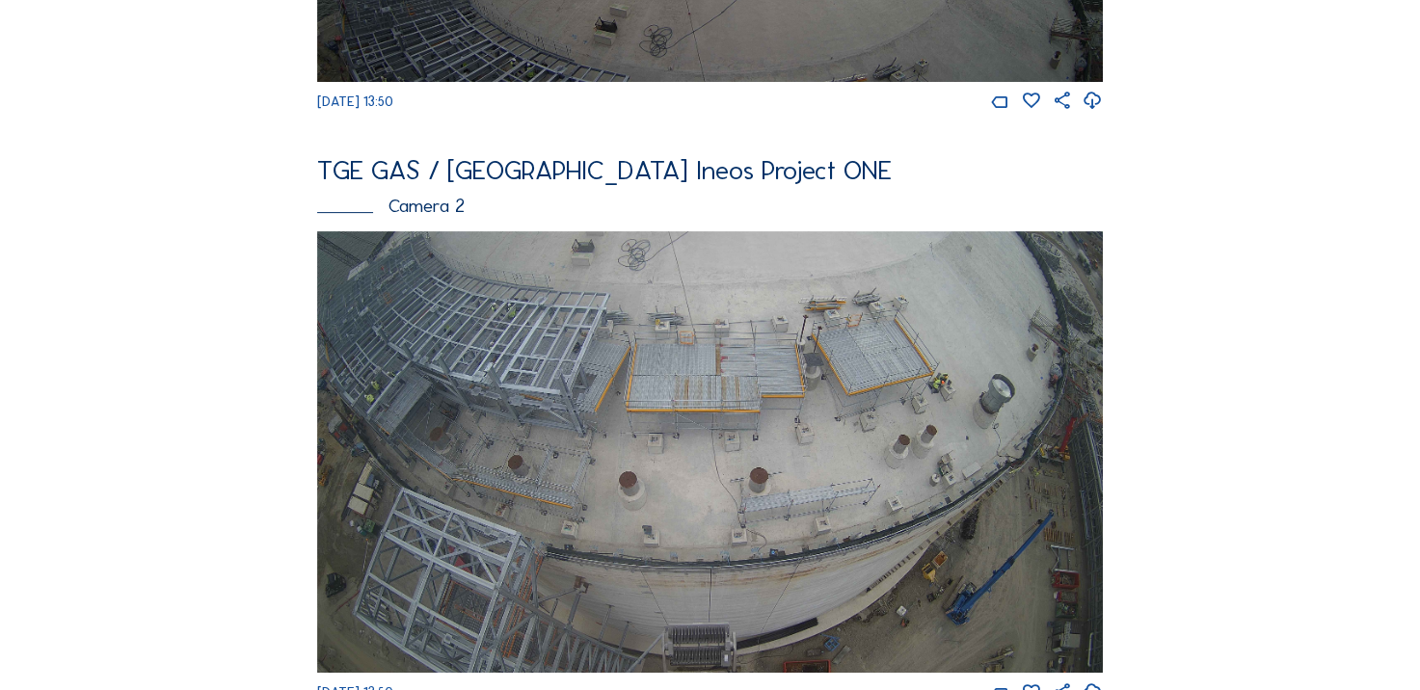
scroll to position [675, 0]
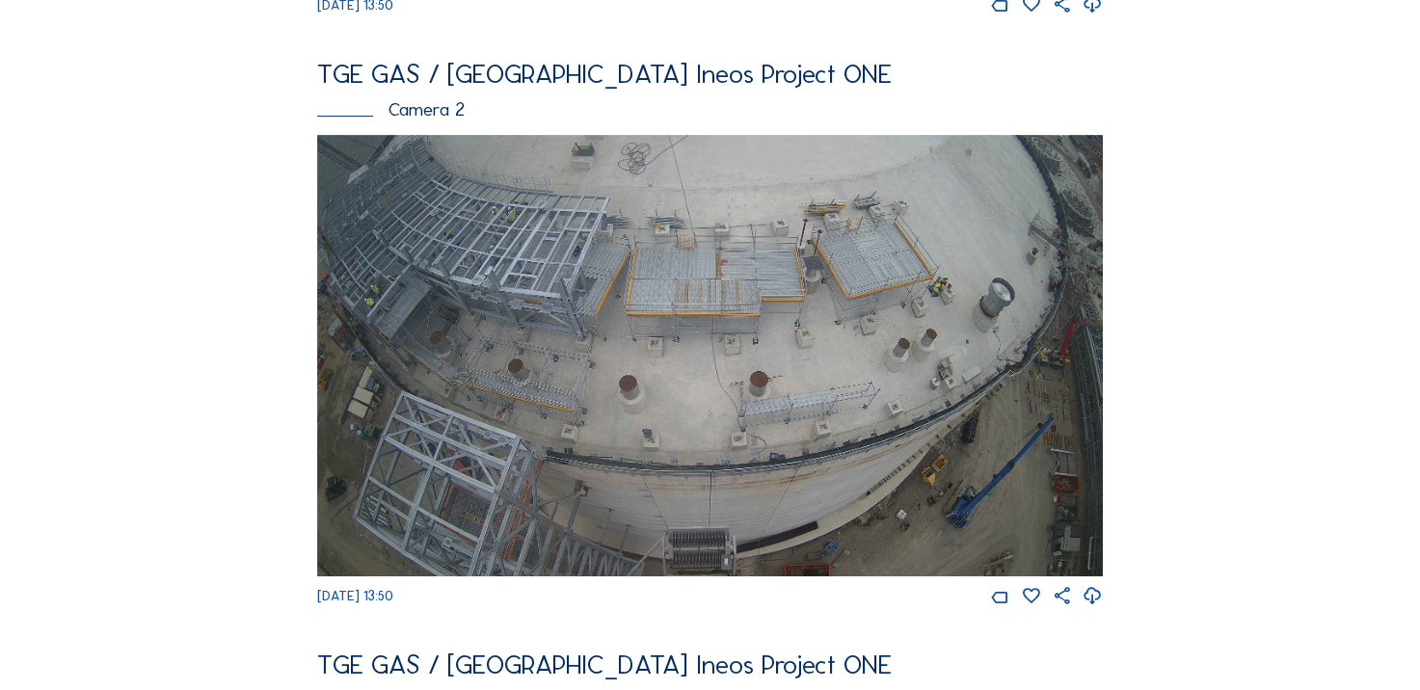
click at [1097, 609] on icon at bounding box center [1093, 596] width 20 height 25
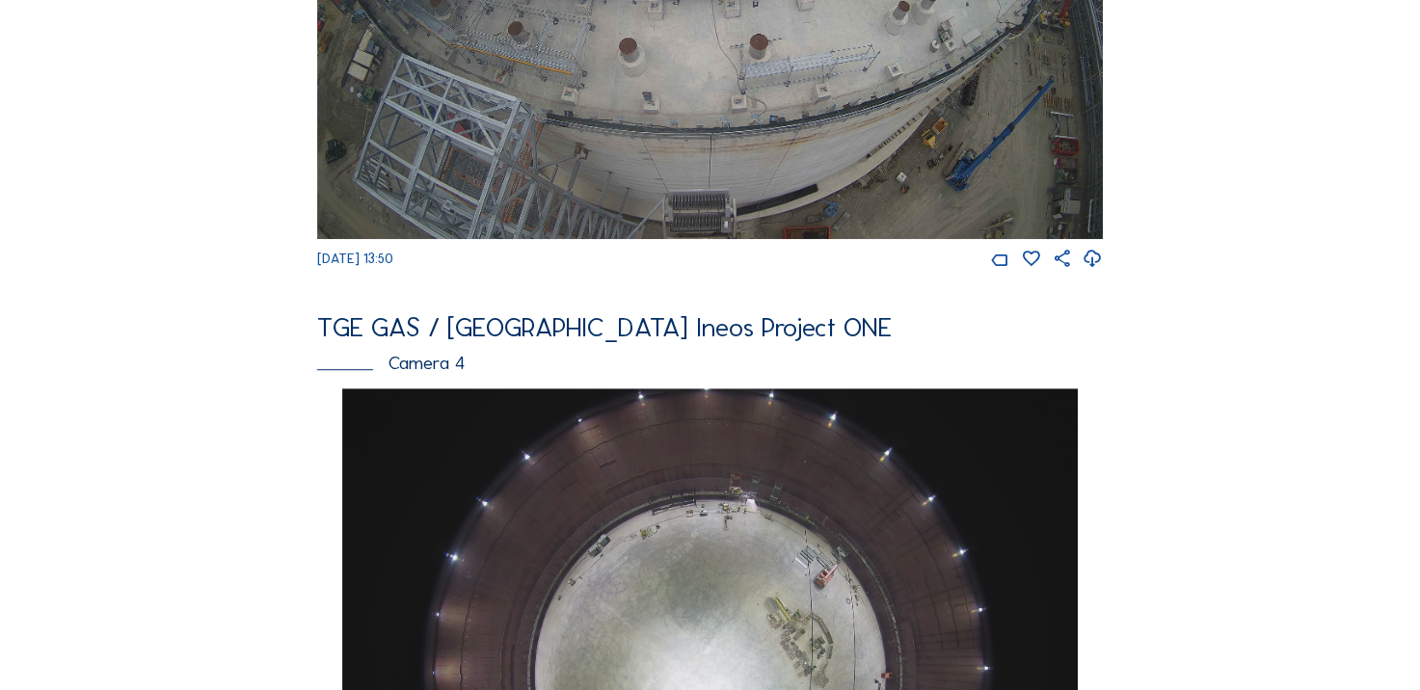
scroll to position [1157, 0]
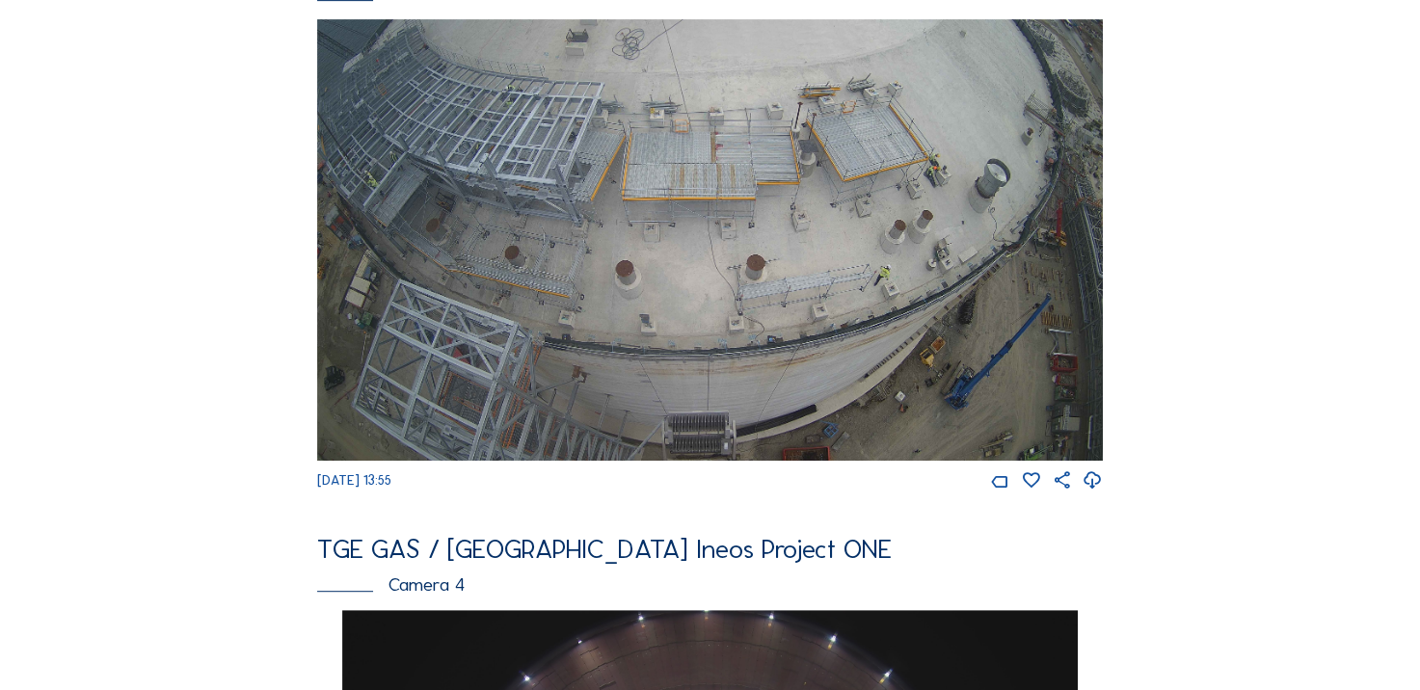
scroll to position [964, 0]
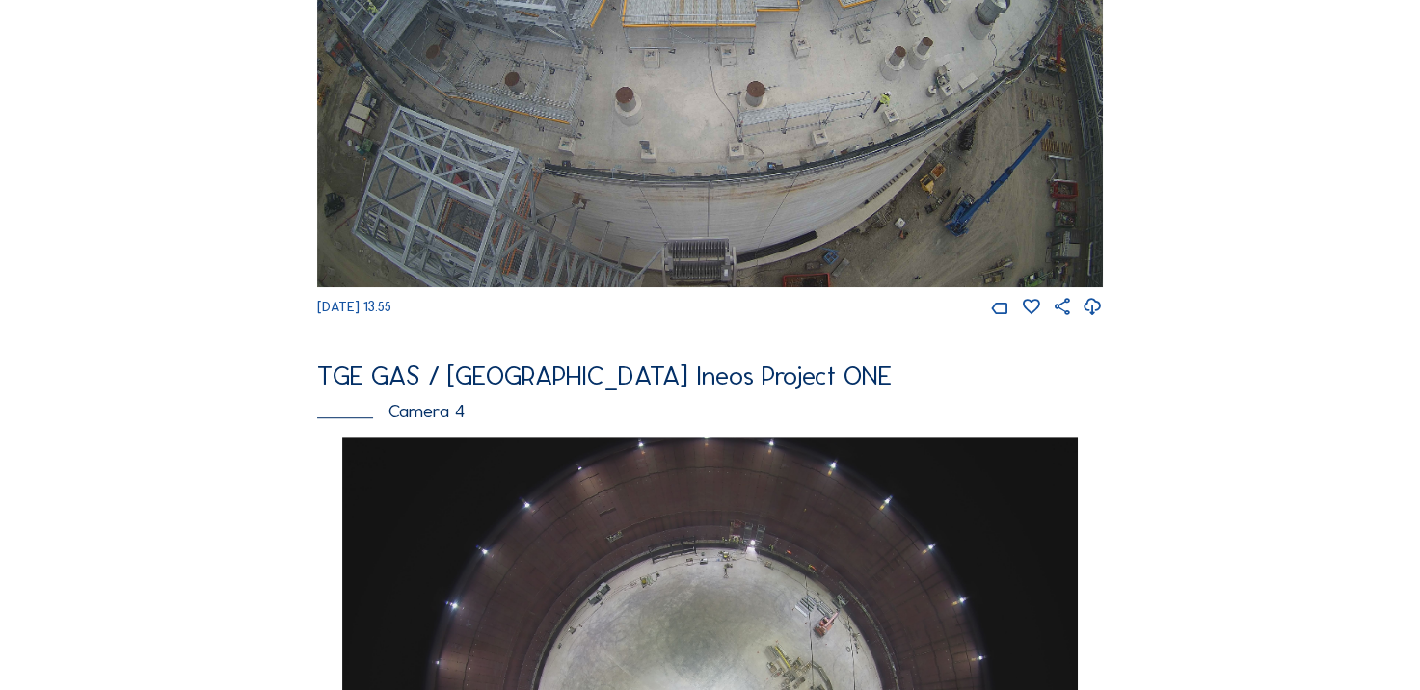
click at [883, 158] on img at bounding box center [710, 67] width 786 height 442
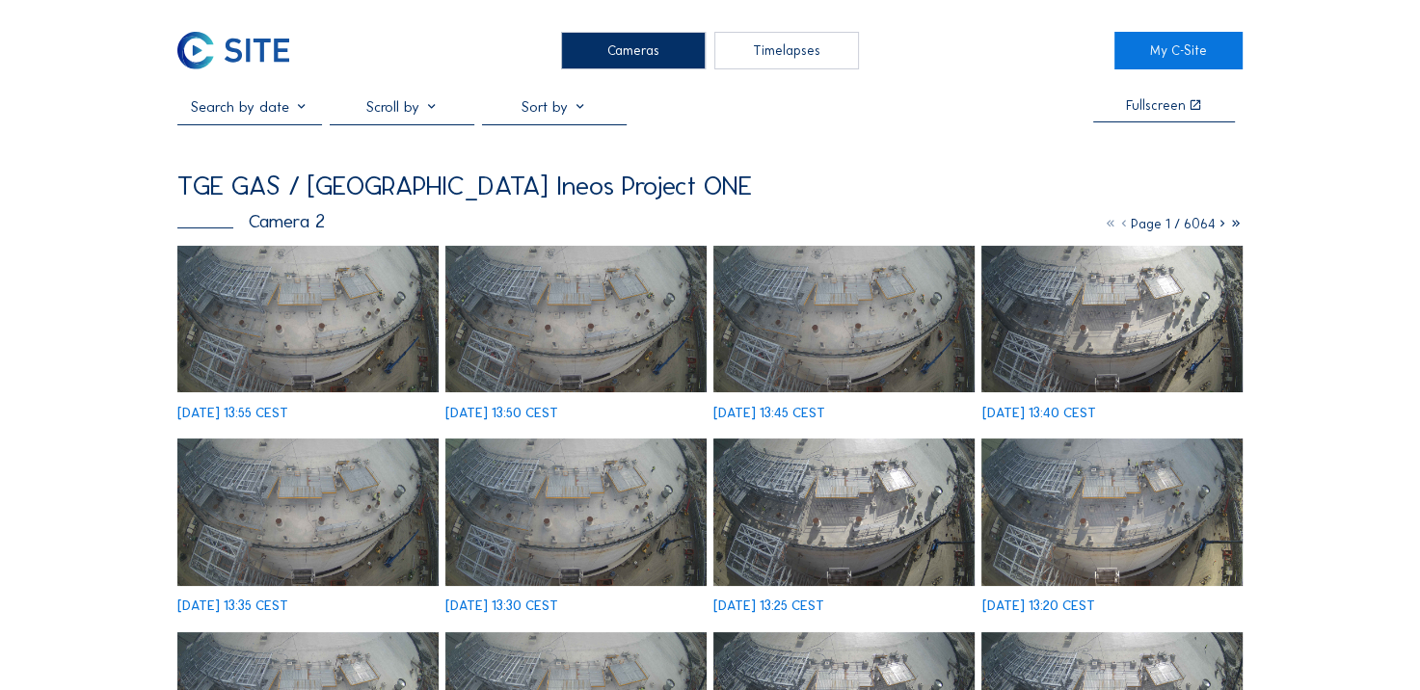
click at [303, 290] on img at bounding box center [307, 319] width 260 height 147
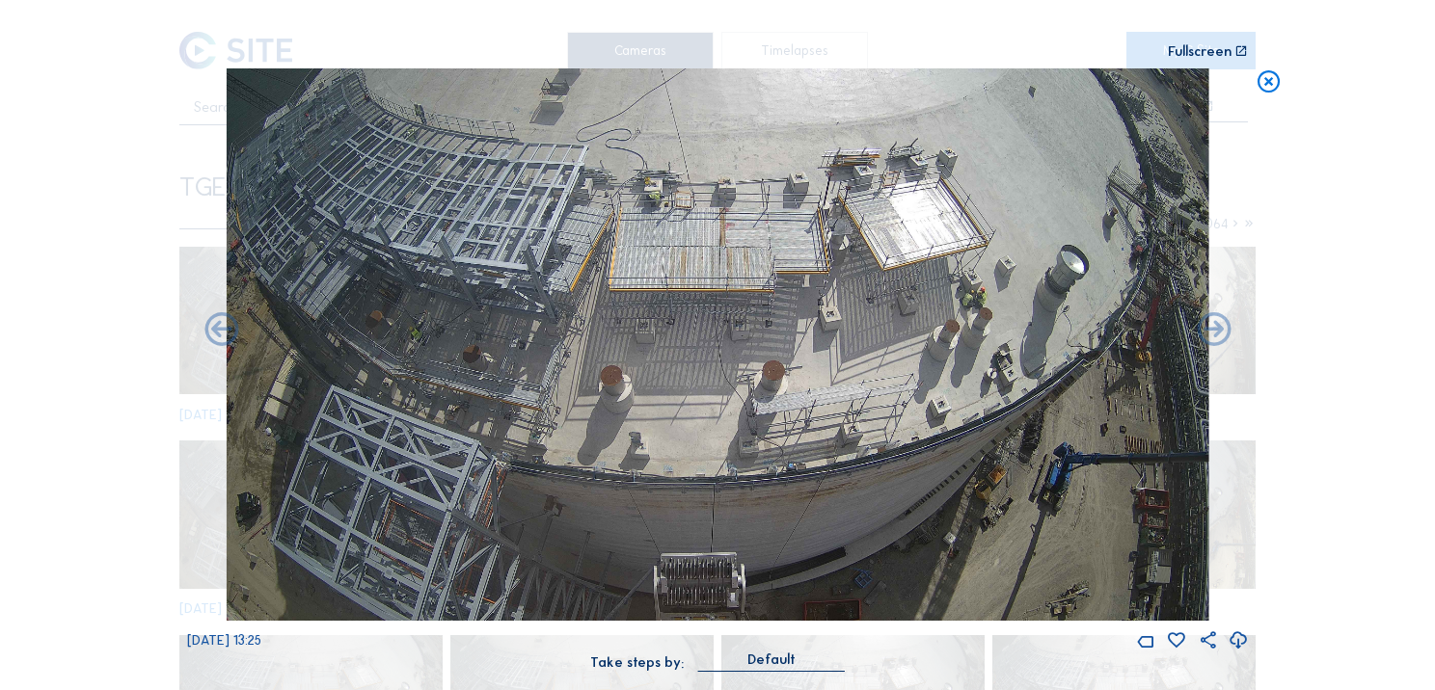
drag, startPoint x: 1259, startPoint y: 96, endPoint x: 912, endPoint y: 116, distance: 347.6
click at [1259, 96] on icon at bounding box center [1268, 82] width 27 height 28
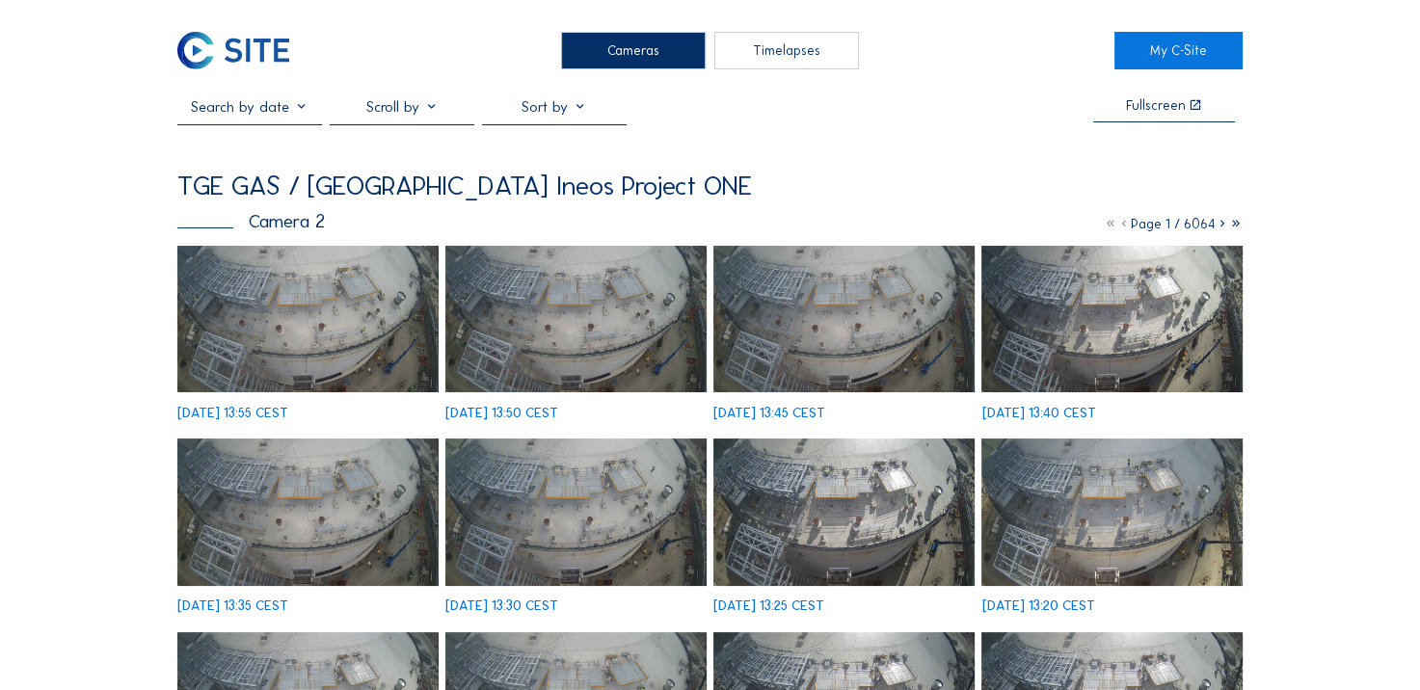
click at [273, 50] on img at bounding box center [233, 51] width 112 height 38
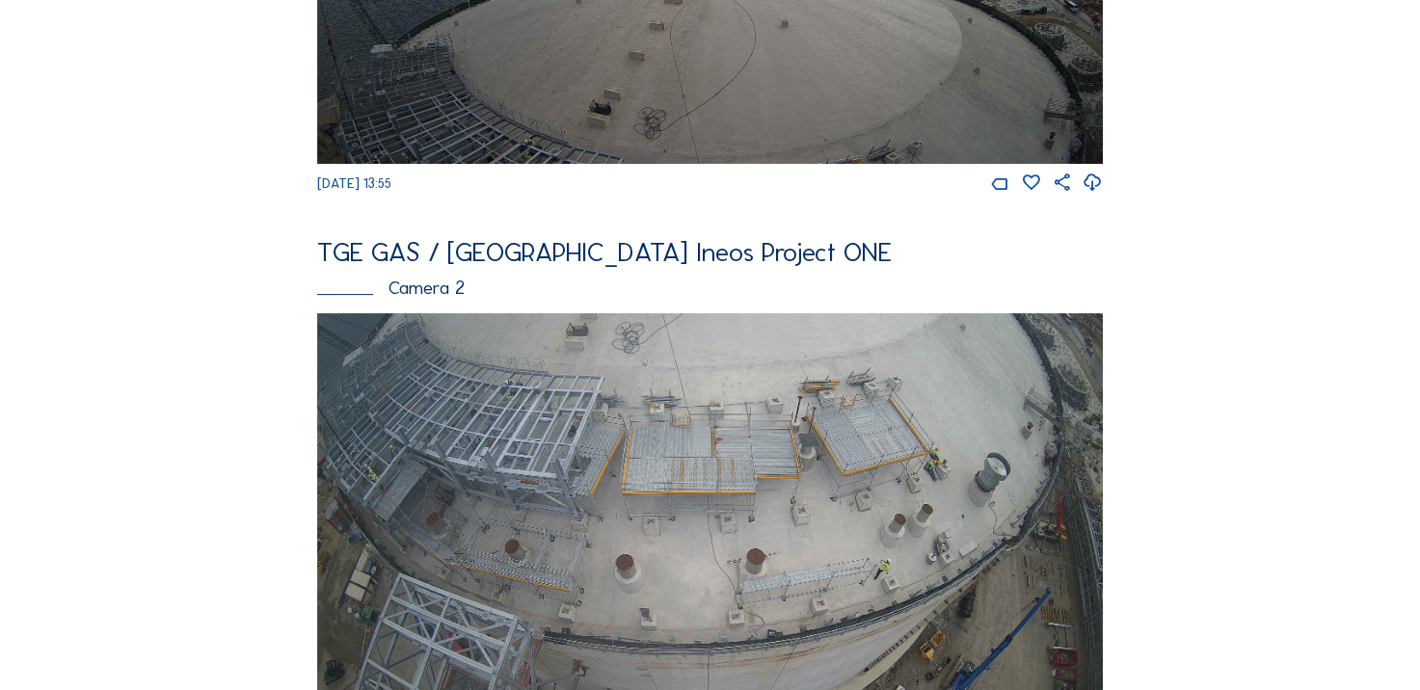
scroll to position [771, 0]
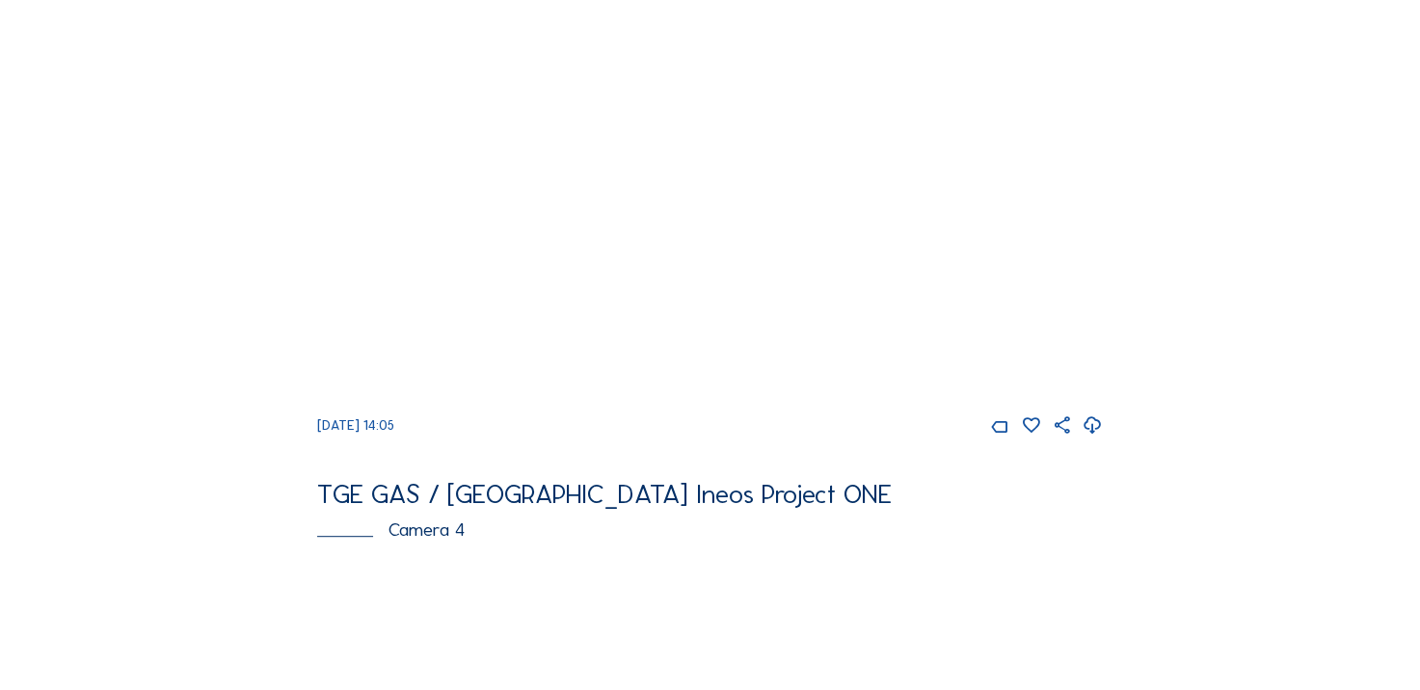
scroll to position [964, 0]
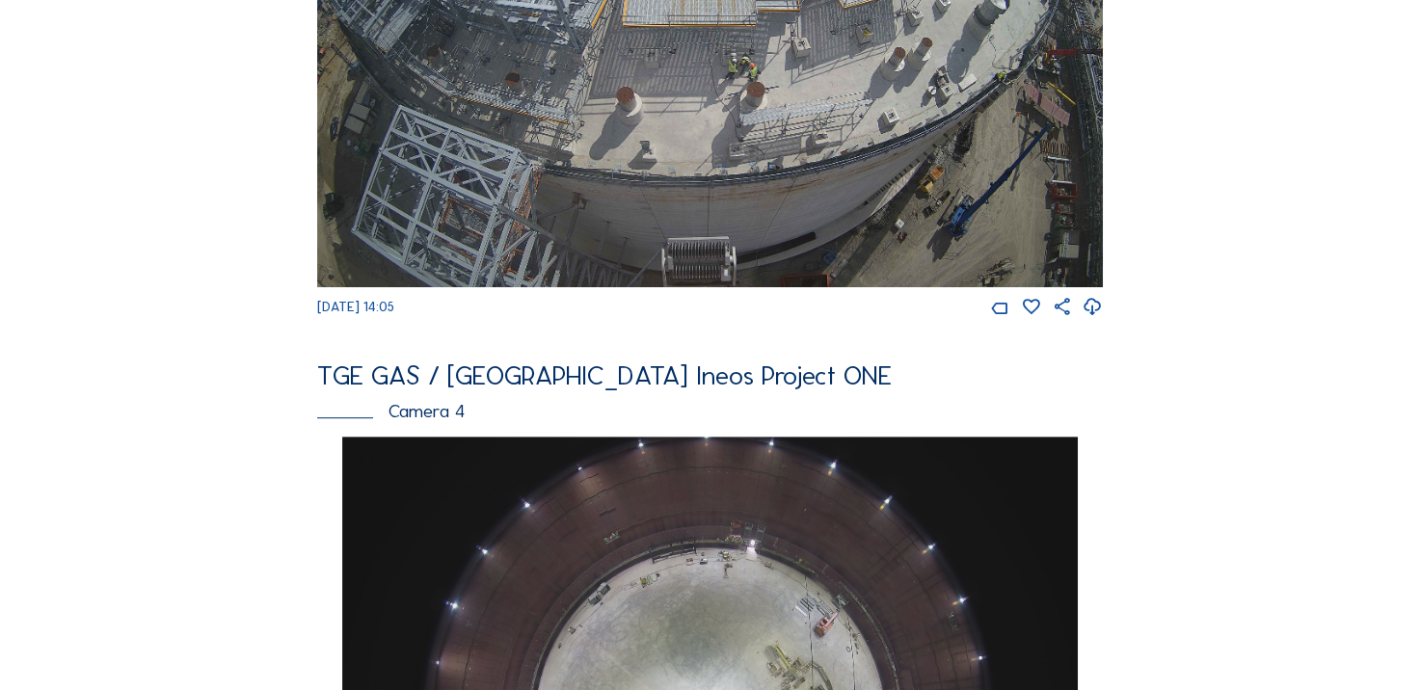
click at [1099, 320] on icon at bounding box center [1093, 307] width 20 height 25
click at [166, 228] on div "Cameras Timelapses My C-Site Feed Photo Show Map Search Fullscreen TGE GAS / [G…" at bounding box center [710, 703] width 1420 height 3335
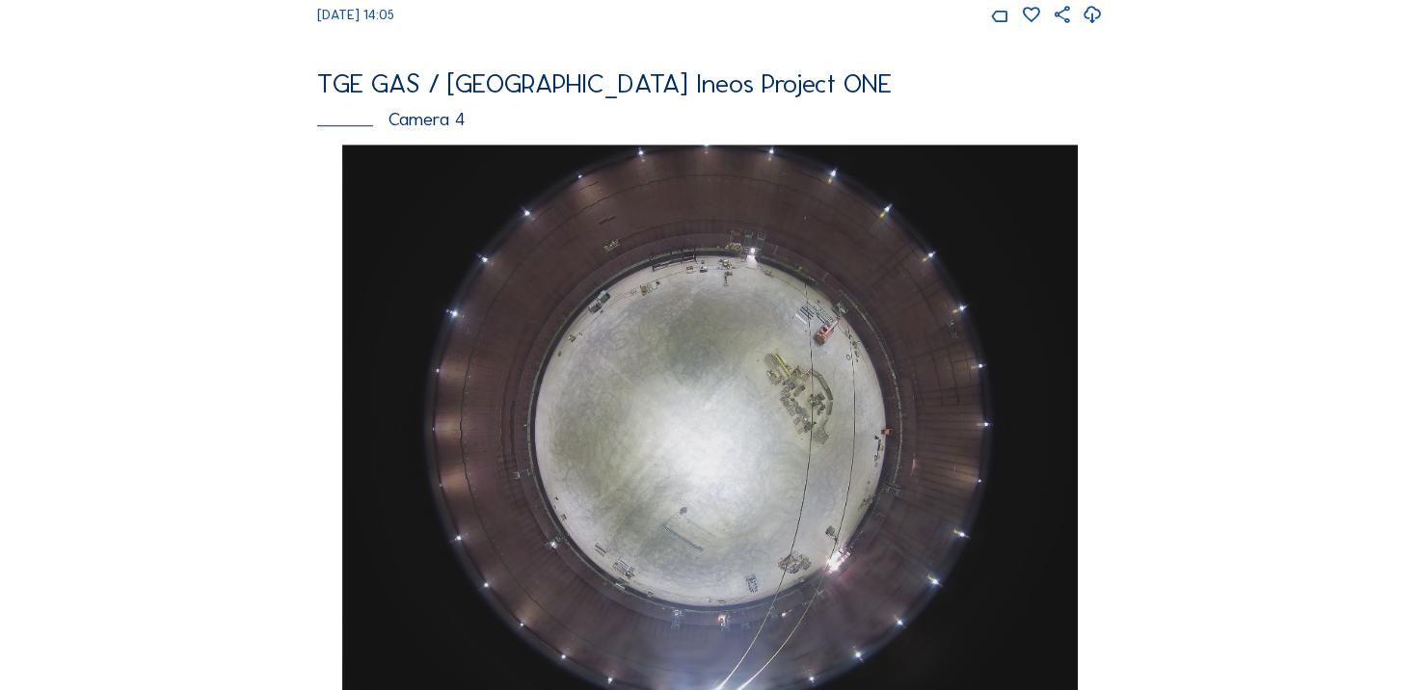
scroll to position [1446, 0]
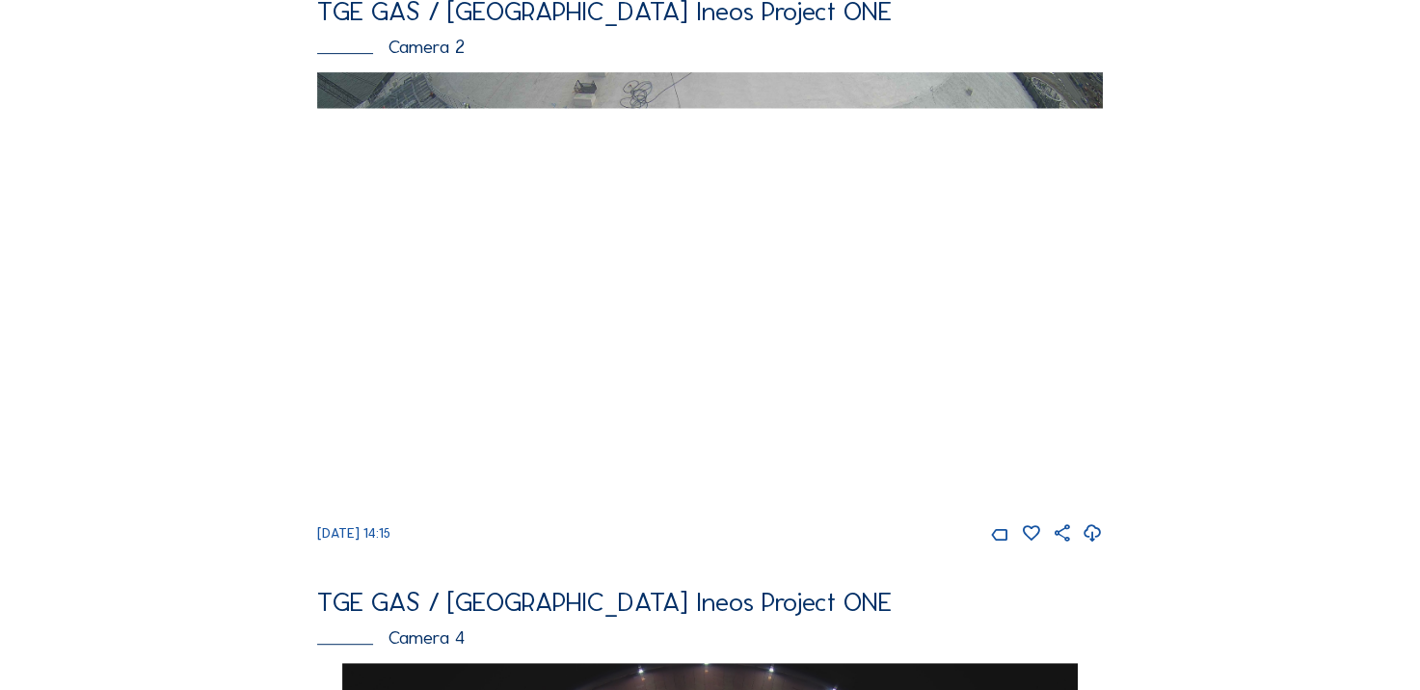
scroll to position [771, 0]
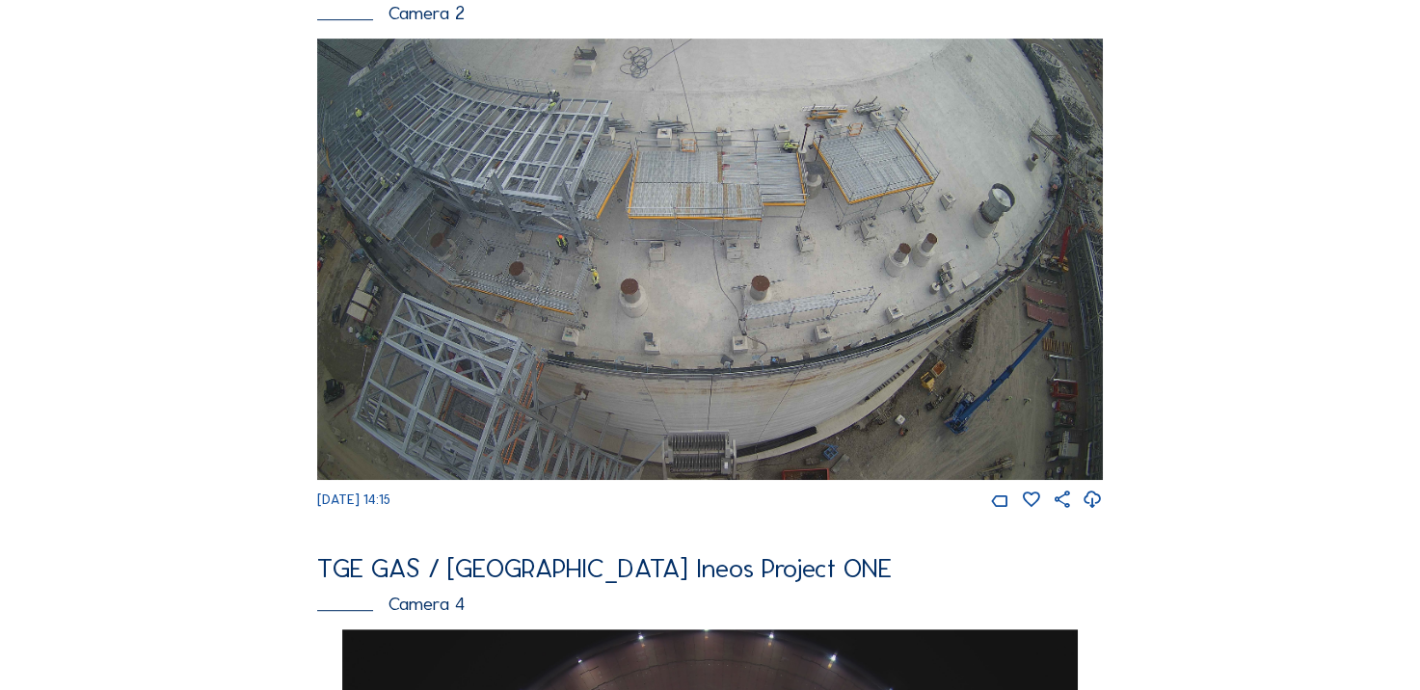
click at [1094, 513] on icon at bounding box center [1093, 500] width 20 height 25
